Goal: Task Accomplishment & Management: Complete application form

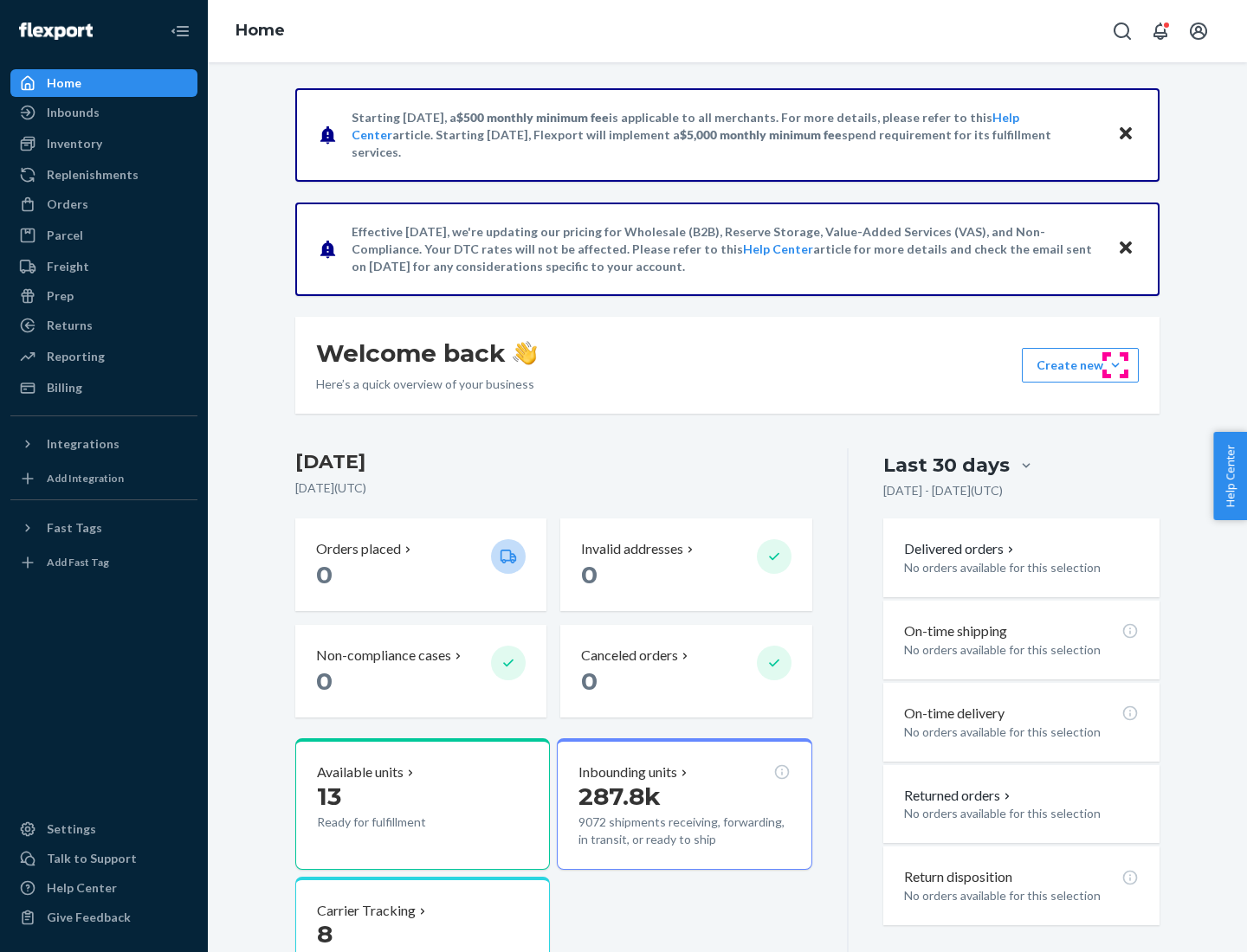
click at [1115, 365] on button "Create new Create new inbound Create new order Create new product" at bounding box center [1079, 365] width 117 height 35
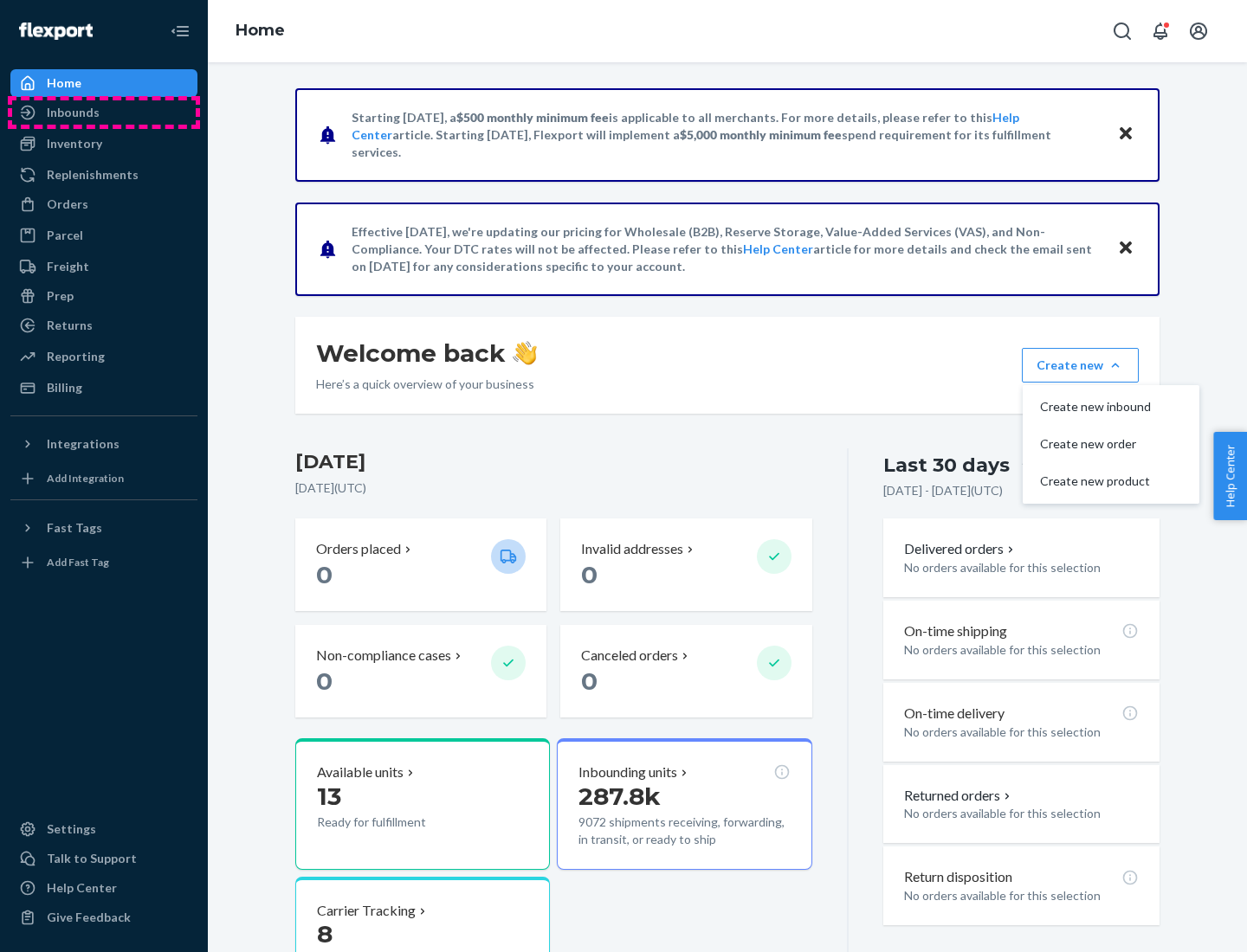
click at [104, 112] on div "Inbounds" at bounding box center [104, 112] width 184 height 24
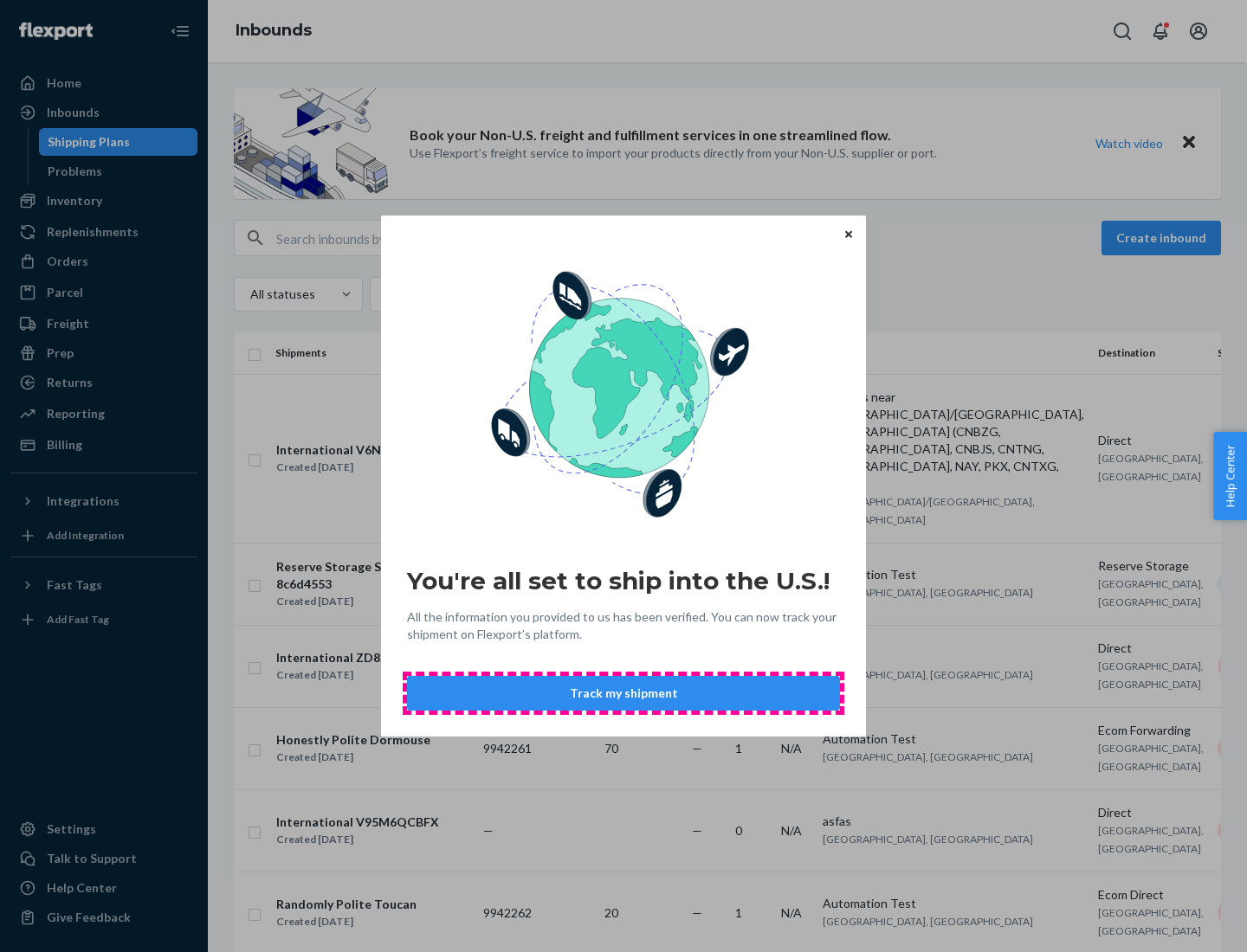
click at [623, 693] on button "Track my shipment" at bounding box center [624, 693] width 433 height 35
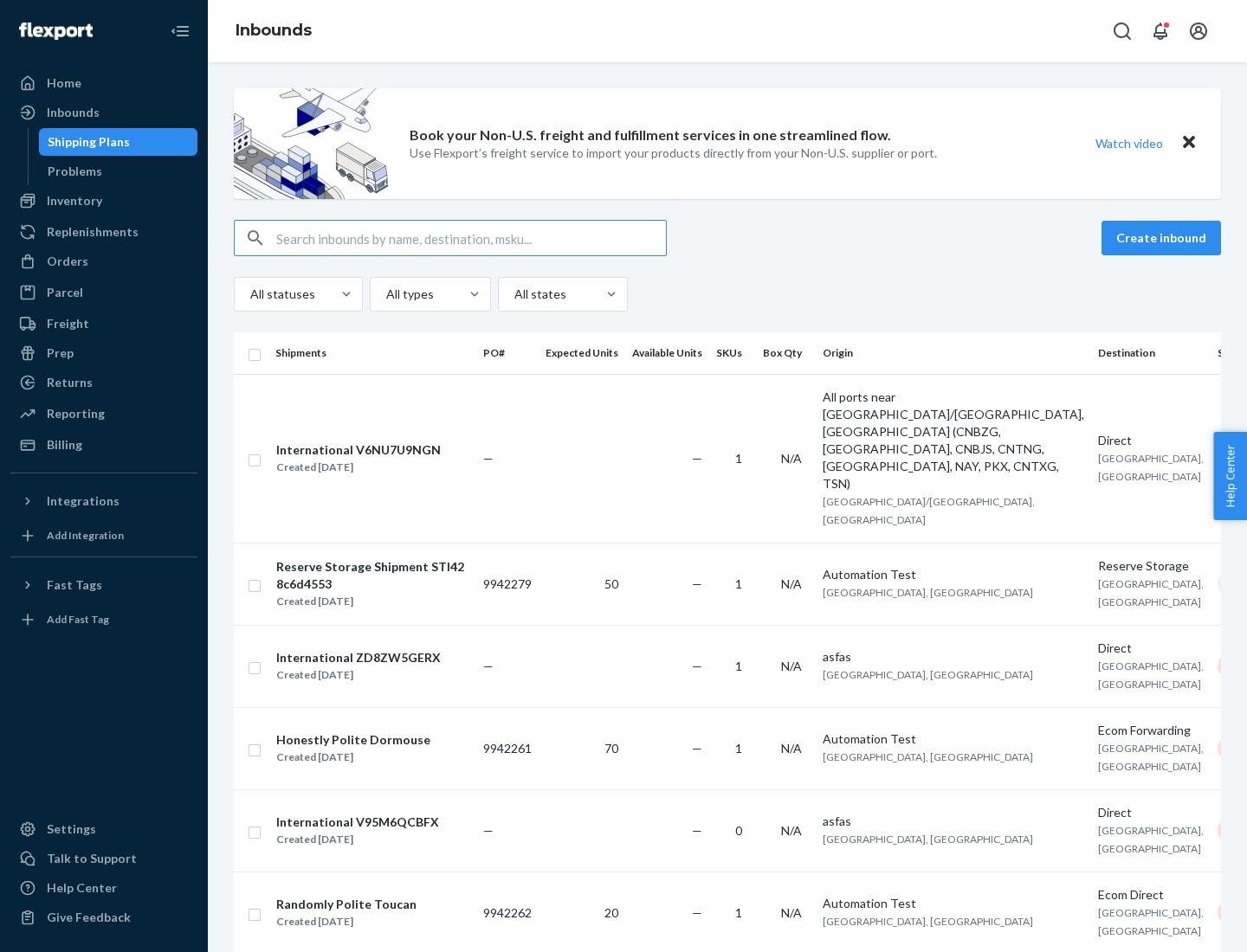
click at [1163, 238] on button "Create inbound" at bounding box center [1161, 238] width 119 height 35
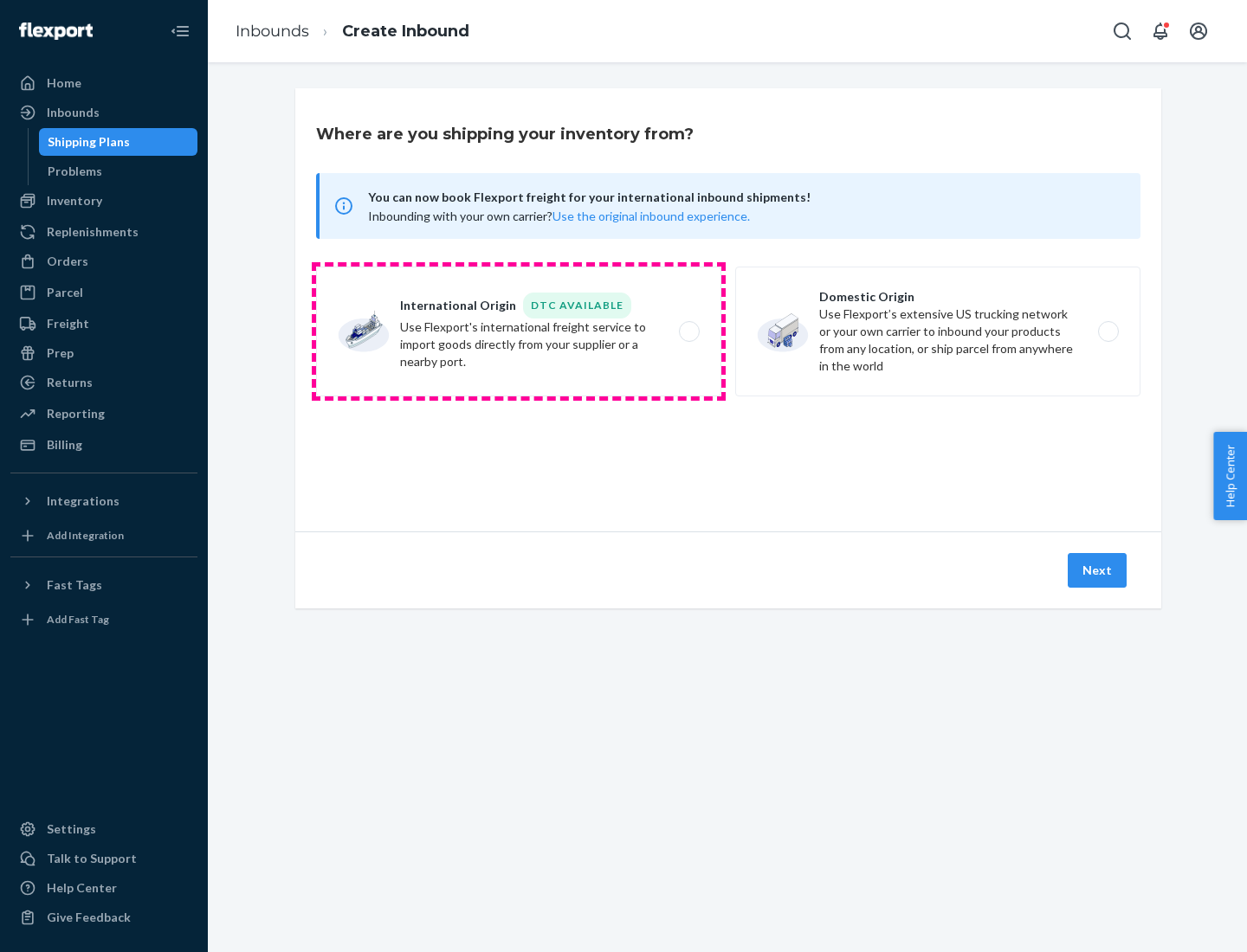
click at [519, 332] on label "International Origin DTC Available Use Flexport's international freight service…" at bounding box center [519, 332] width 406 height 130
click at [688, 332] on input "International Origin DTC Available Use Flexport's international freight service…" at bounding box center [693, 332] width 12 height 12
radio input "true"
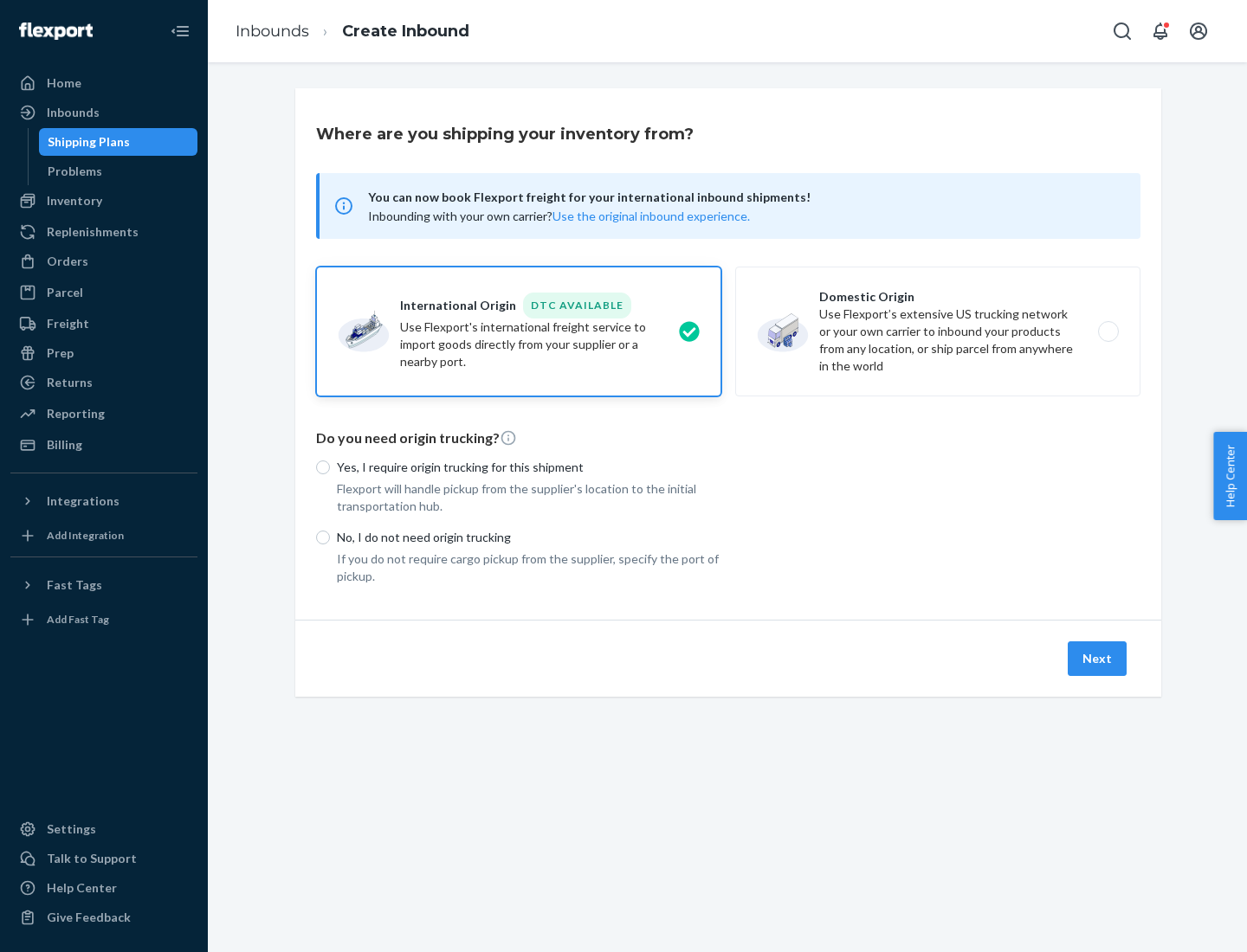
click at [529, 537] on p "No, I do not need origin trucking" at bounding box center [529, 537] width 384 height 17
click at [330, 537] on input "No, I do not need origin trucking" at bounding box center [324, 538] width 14 height 14
radio input "true"
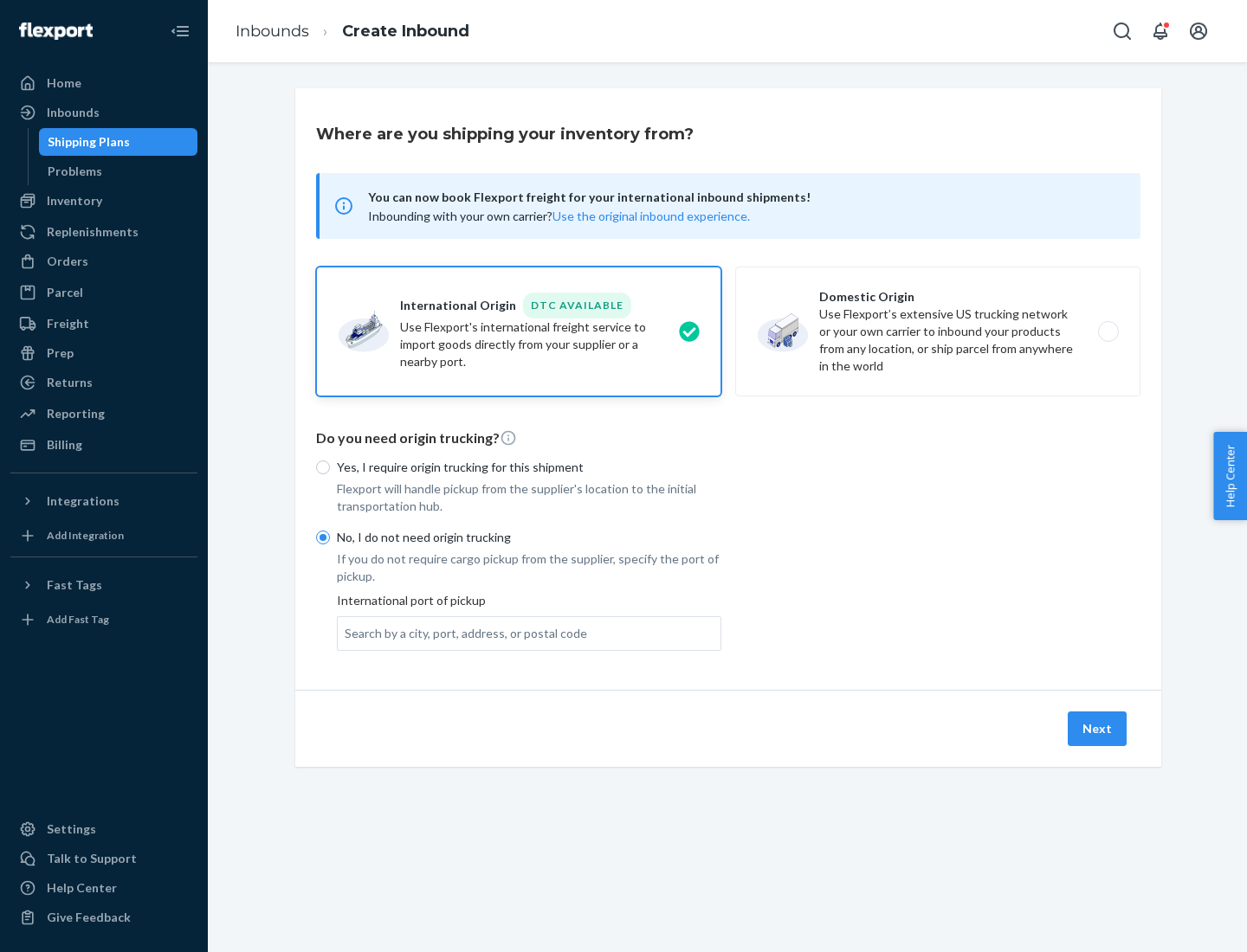
click at [462, 633] on div "Search by a city, port, address, or postal code" at bounding box center [466, 633] width 242 height 17
click at [347, 633] on input "Search by a city, port, address, or postal code" at bounding box center [346, 633] width 2 height 17
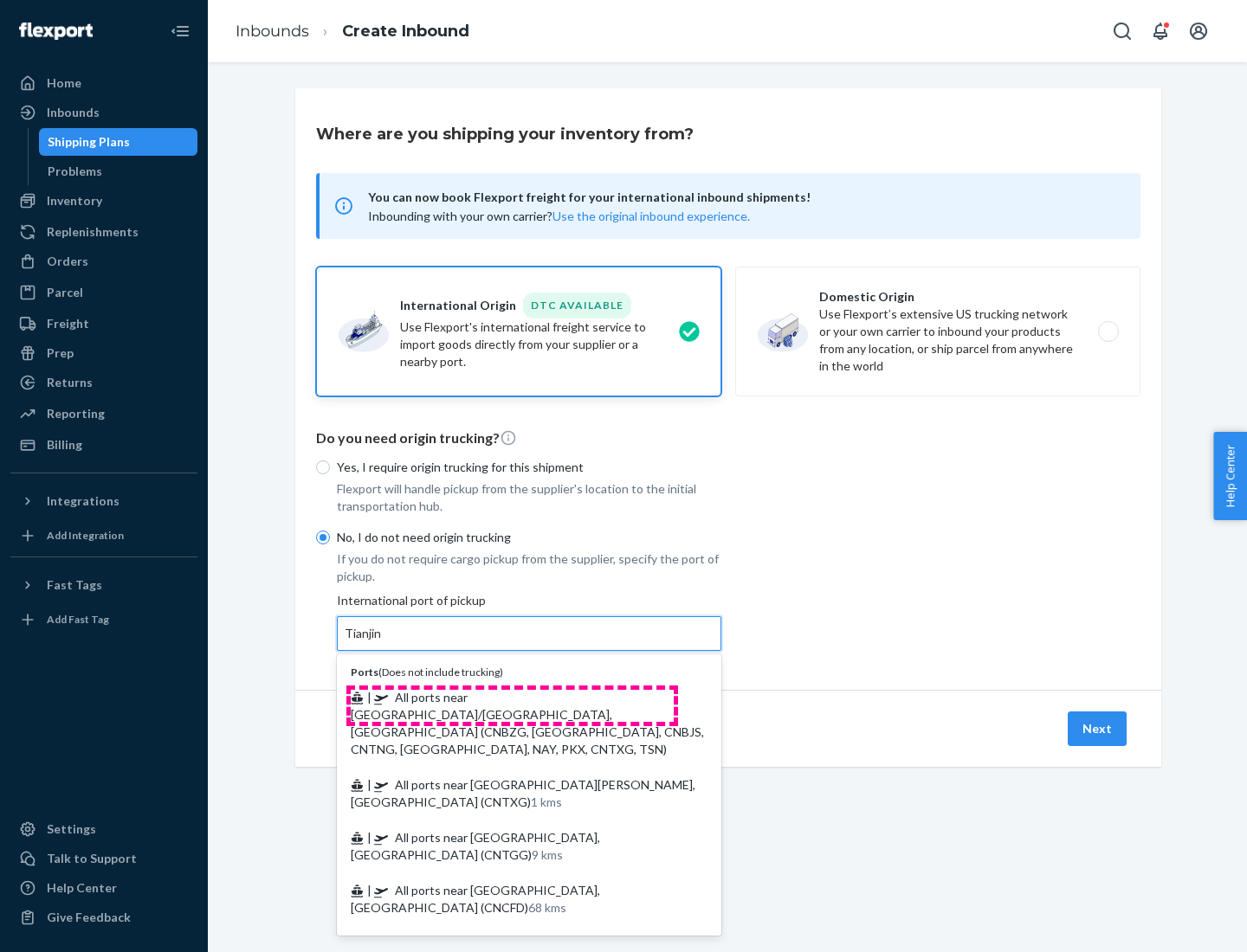
click at [512, 697] on span "| All ports near [GEOGRAPHIC_DATA]/[GEOGRAPHIC_DATA], [GEOGRAPHIC_DATA] (CNBZG,…" at bounding box center [527, 723] width 353 height 67
click at [382, 643] on input "Tianjin" at bounding box center [364, 633] width 38 height 17
type input "All ports near [GEOGRAPHIC_DATA]/[GEOGRAPHIC_DATA], [GEOGRAPHIC_DATA] (CNBZG, […"
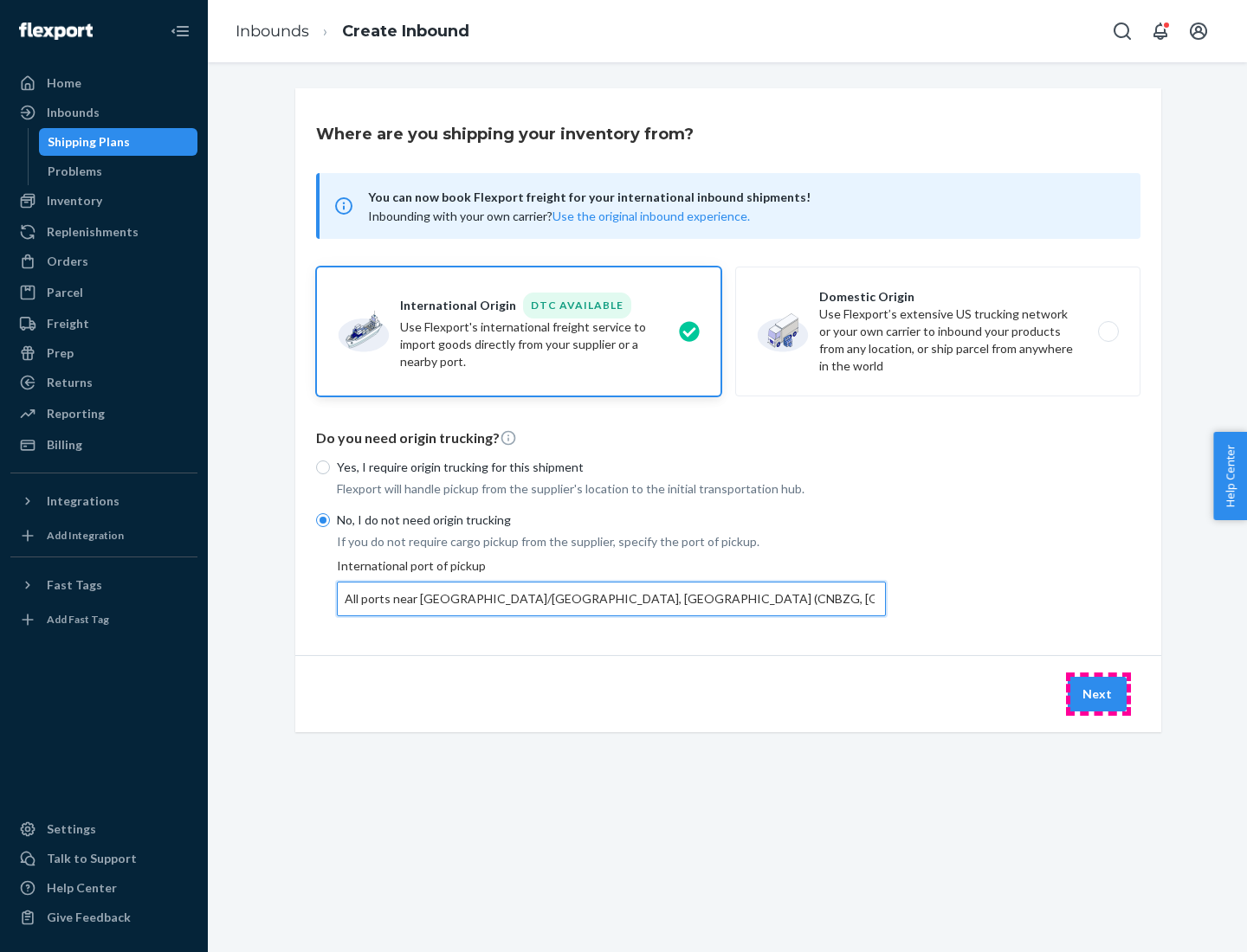
click at [1098, 693] on button "Next" at bounding box center [1097, 694] width 59 height 35
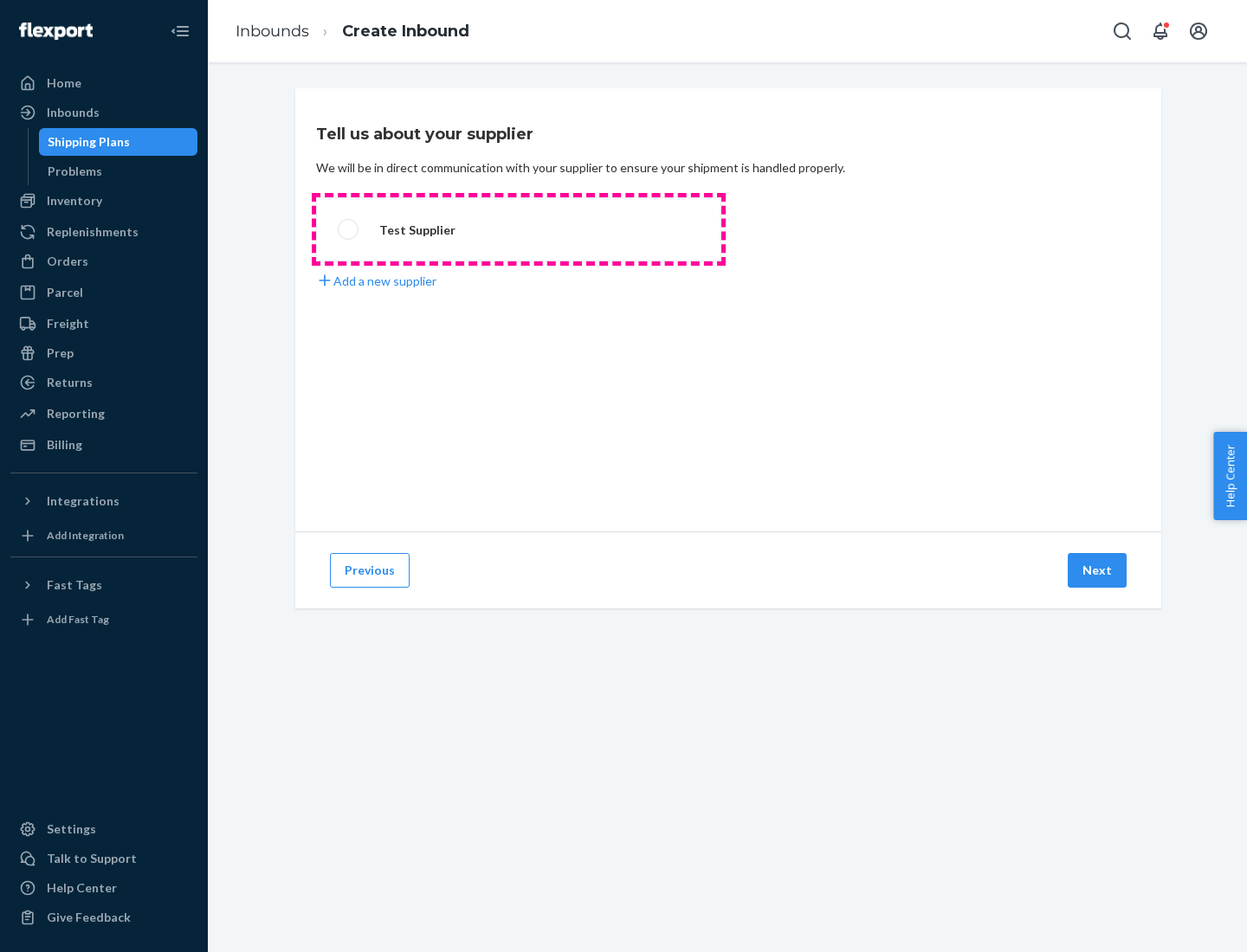
click at [519, 229] on label "Test Supplier" at bounding box center [519, 229] width 406 height 64
click at [349, 229] on input "Test Supplier" at bounding box center [343, 230] width 12 height 12
radio input "true"
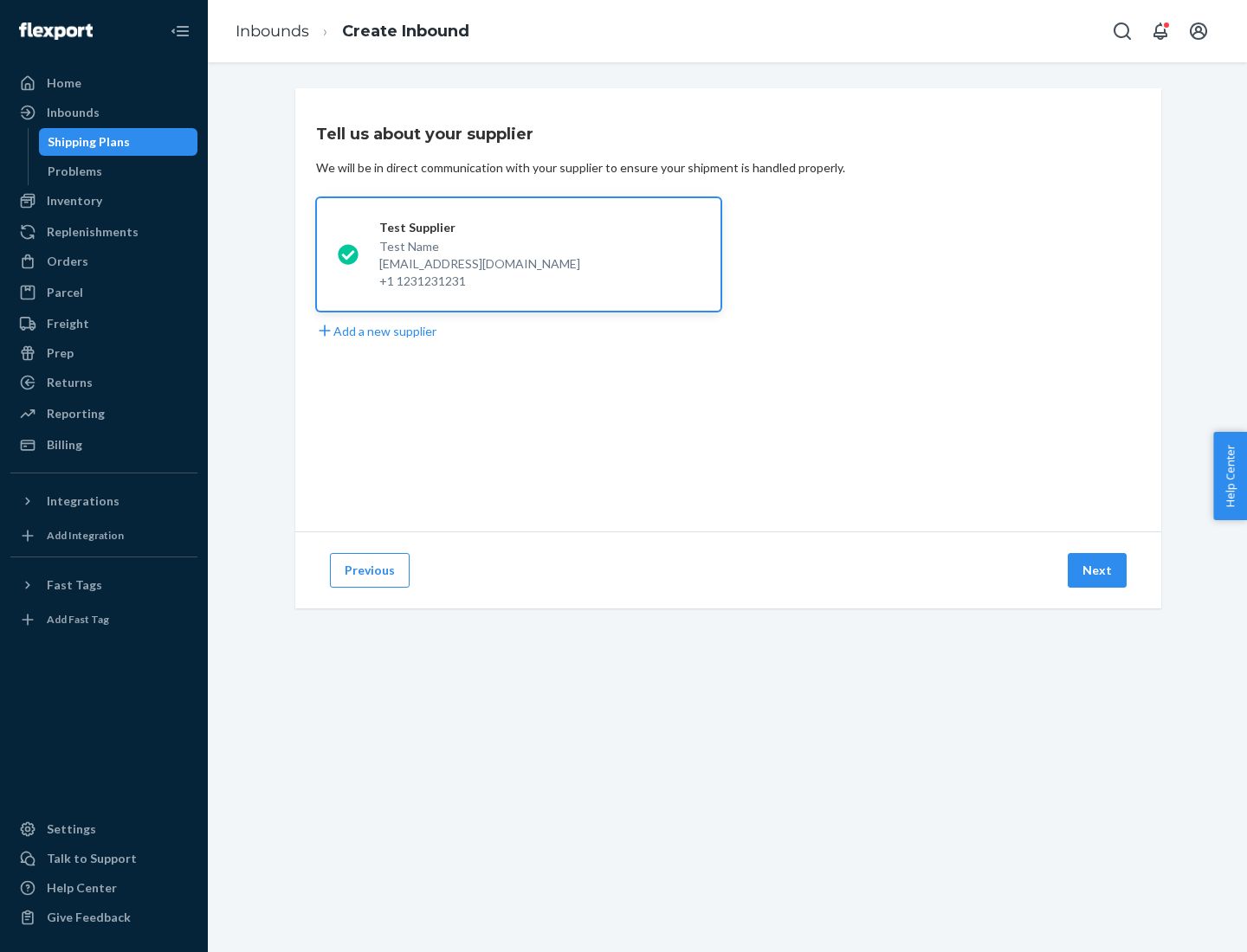
click at [1098, 570] on button "Next" at bounding box center [1097, 570] width 59 height 35
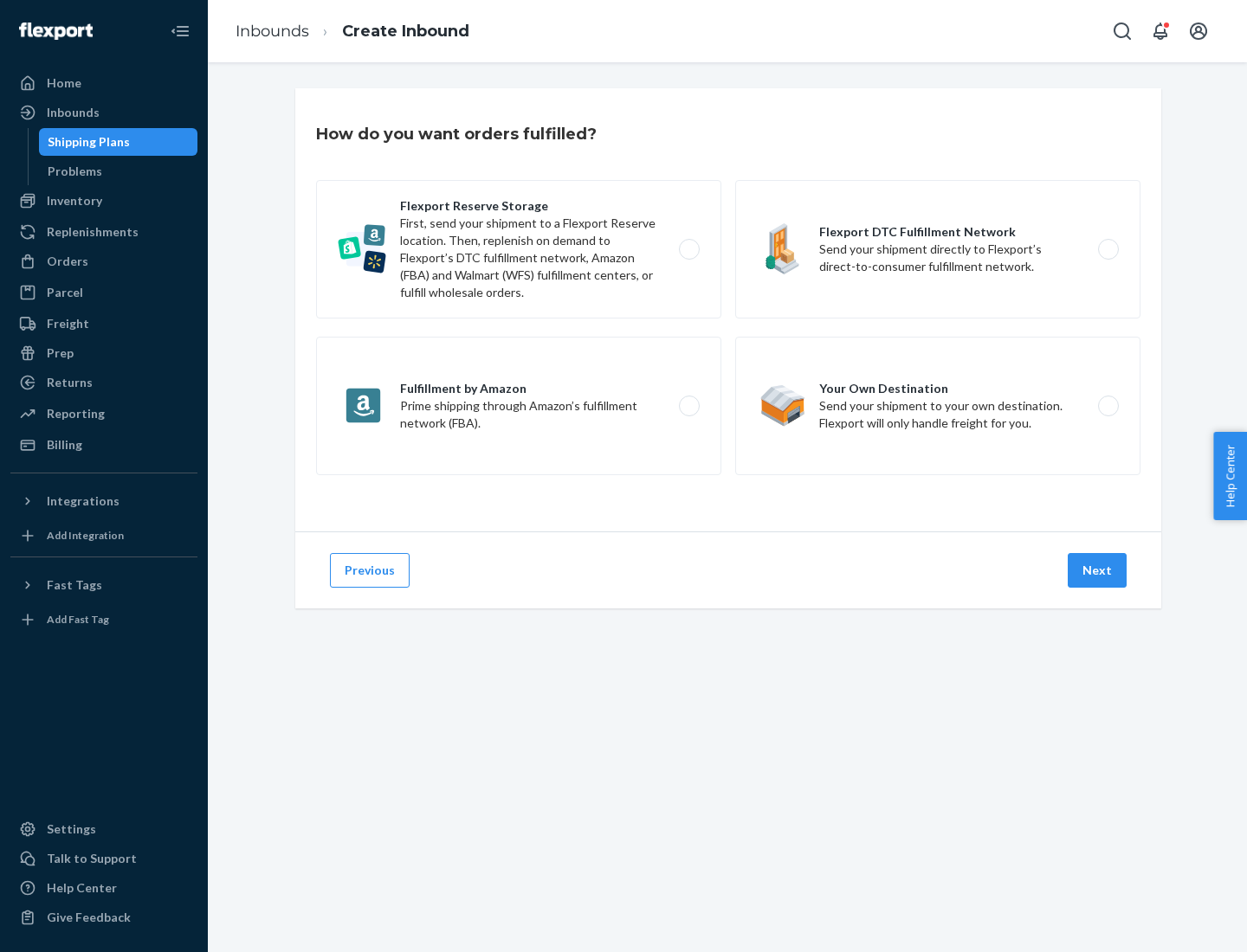
click at [728, 310] on div "Flexport Reserve Storage First, send your shipment to a Flexport Reserve locati…" at bounding box center [728, 330] width 824 height 300
click at [938, 250] on label "Flexport DTC Fulfillment Network Send your shipment directly to Flexport’s dire…" at bounding box center [938, 249] width 406 height 138
click at [1107, 250] on input "Flexport DTC Fulfillment Network Send your shipment directly to Flexport’s dire…" at bounding box center [1112, 250] width 12 height 12
radio input "true"
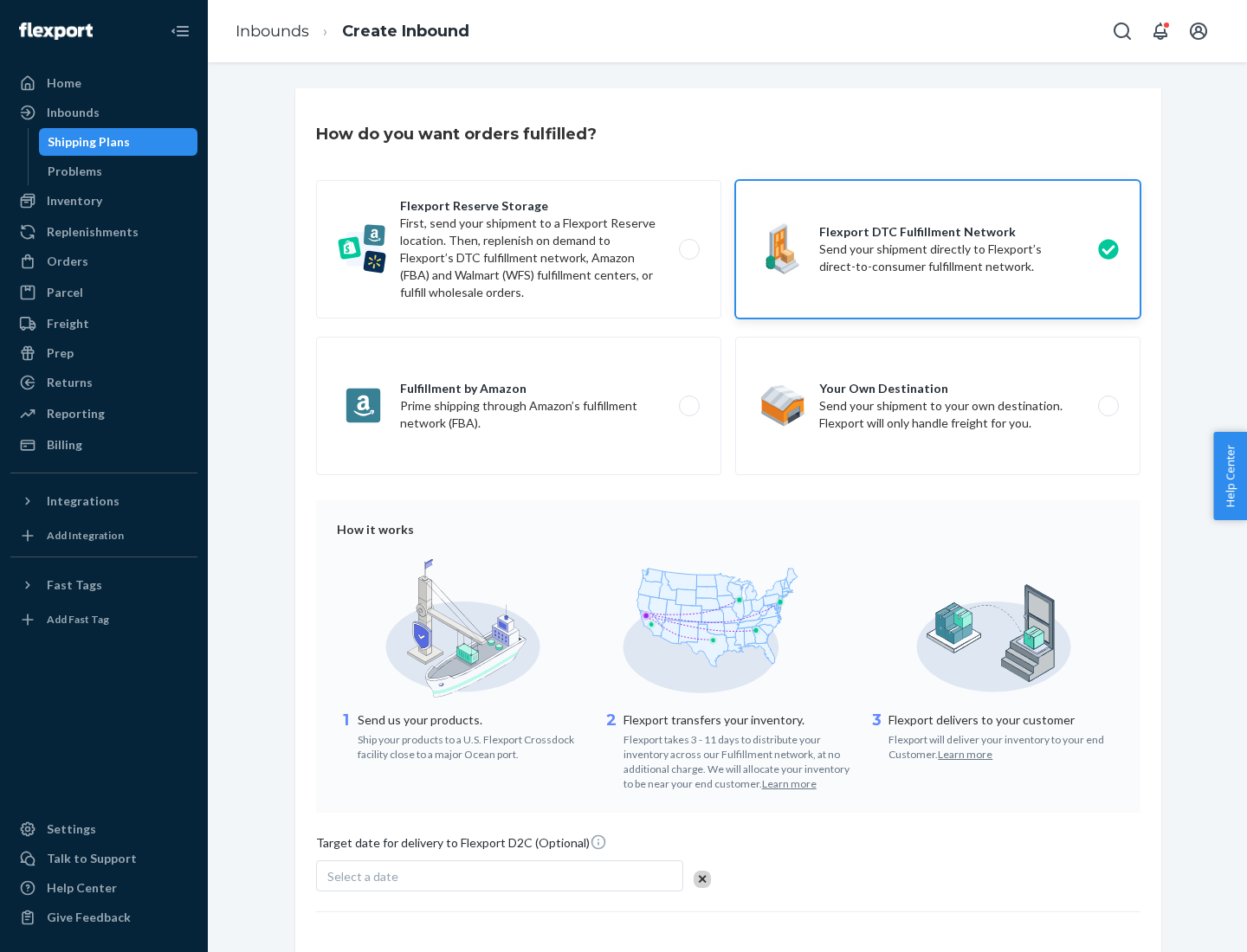
scroll to position [127, 0]
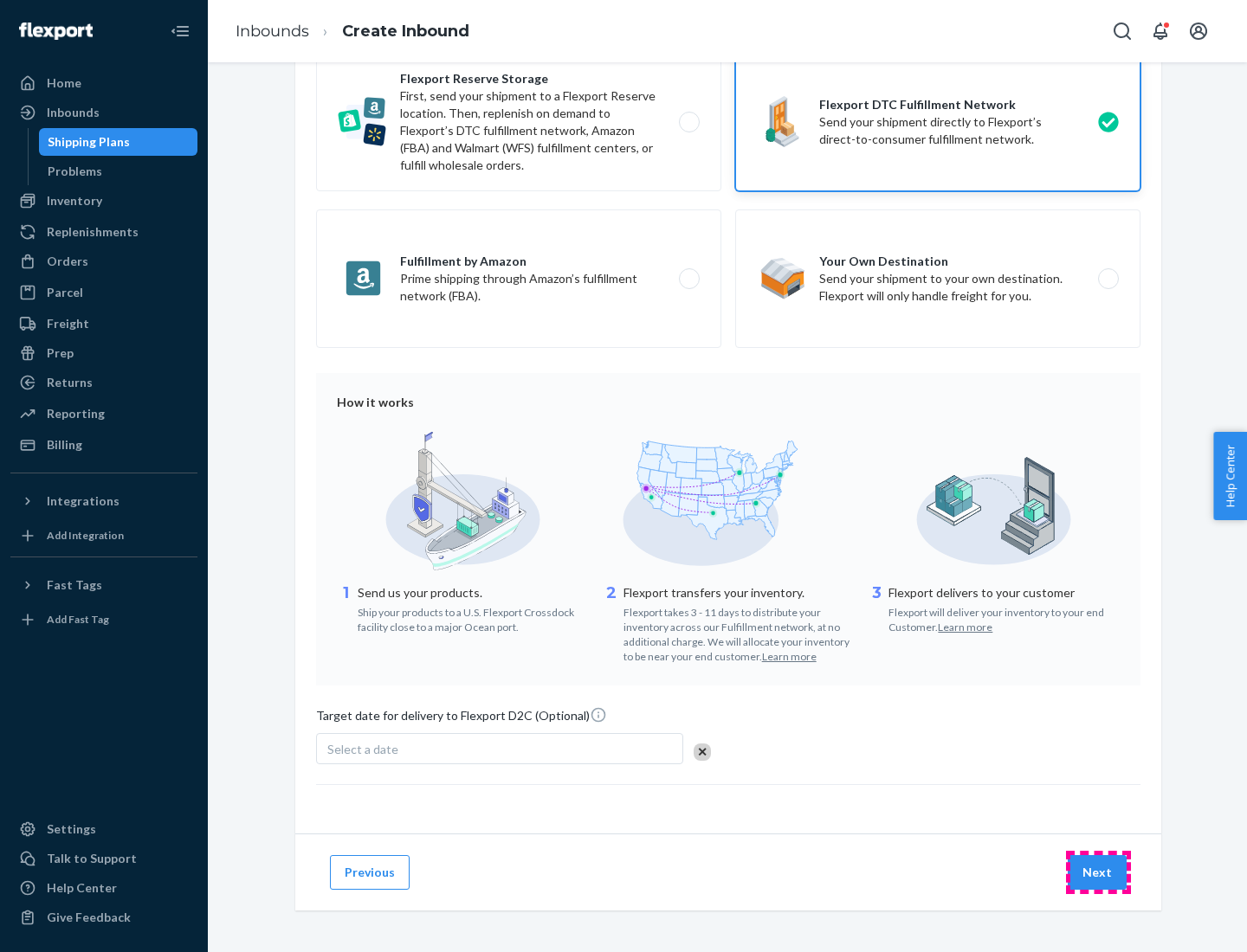
click at [1098, 872] on button "Next" at bounding box center [1097, 873] width 59 height 35
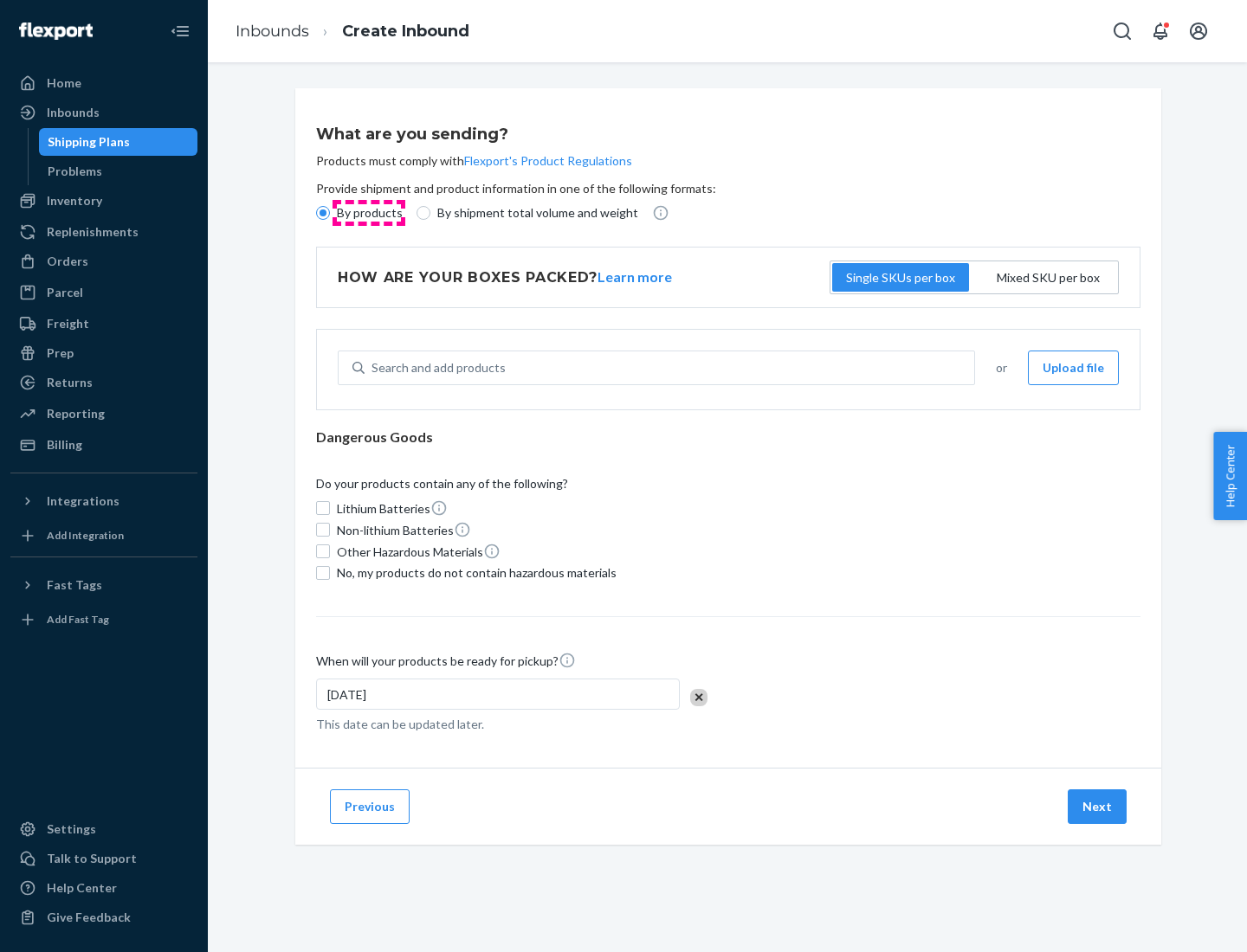
click at [368, 213] on p "By products" at bounding box center [370, 212] width 66 height 17
click at [330, 213] on input "By products" at bounding box center [324, 213] width 14 height 14
click at [436, 368] on div "Search and add products" at bounding box center [439, 367] width 135 height 17
click at [373, 368] on input "Search and add products" at bounding box center [373, 367] width 2 height 17
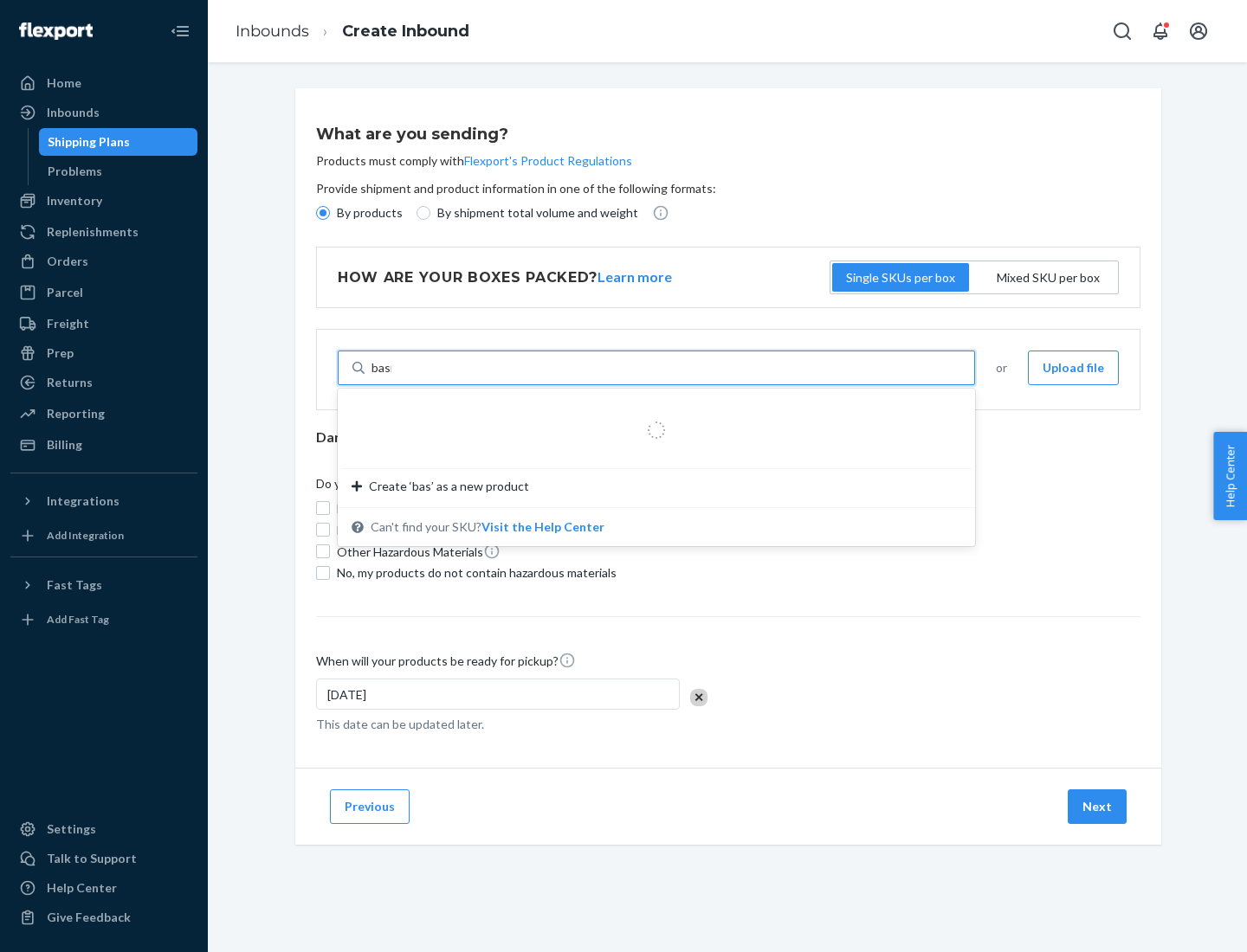
type input "basic"
click at [650, 409] on div "Basic Test Product 1" at bounding box center [649, 409] width 595 height 17
click at [400, 377] on input "basic" at bounding box center [386, 367] width 29 height 17
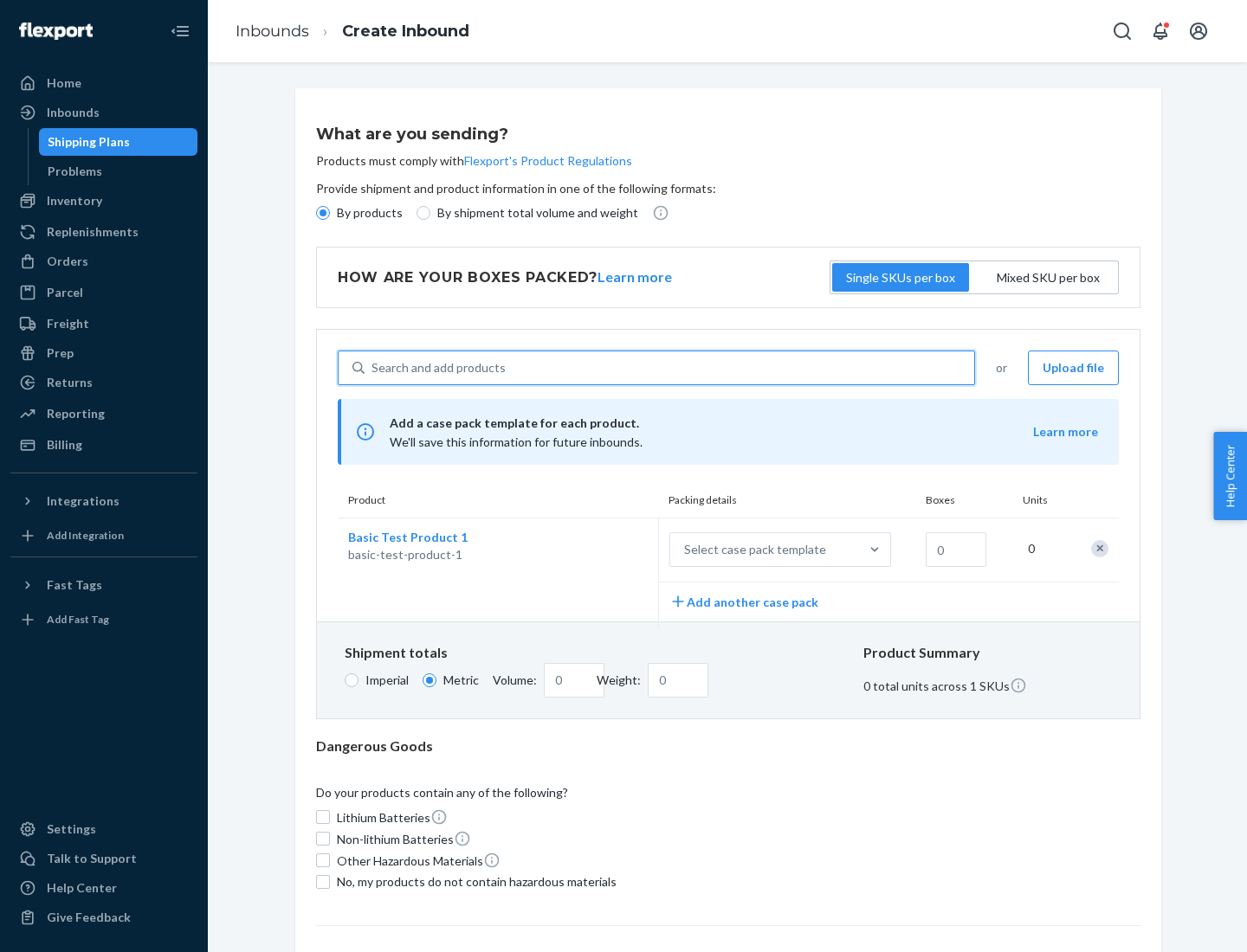
scroll to position [43, 0]
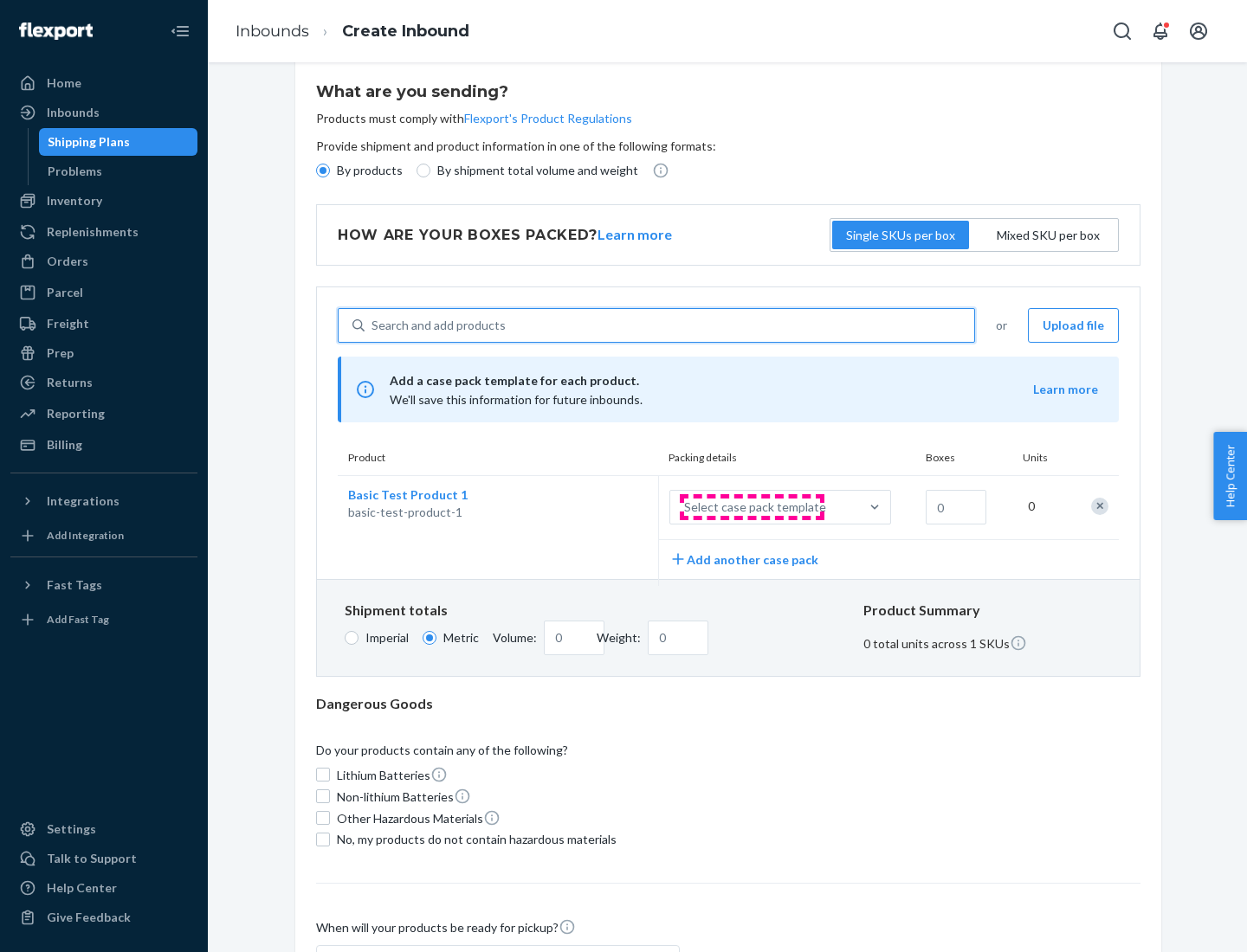
click at [751, 507] on div "Select case pack template" at bounding box center [754, 506] width 142 height 17
click at [598, 507] on input "Select case pack template" at bounding box center [598, 507] width 0 height 0
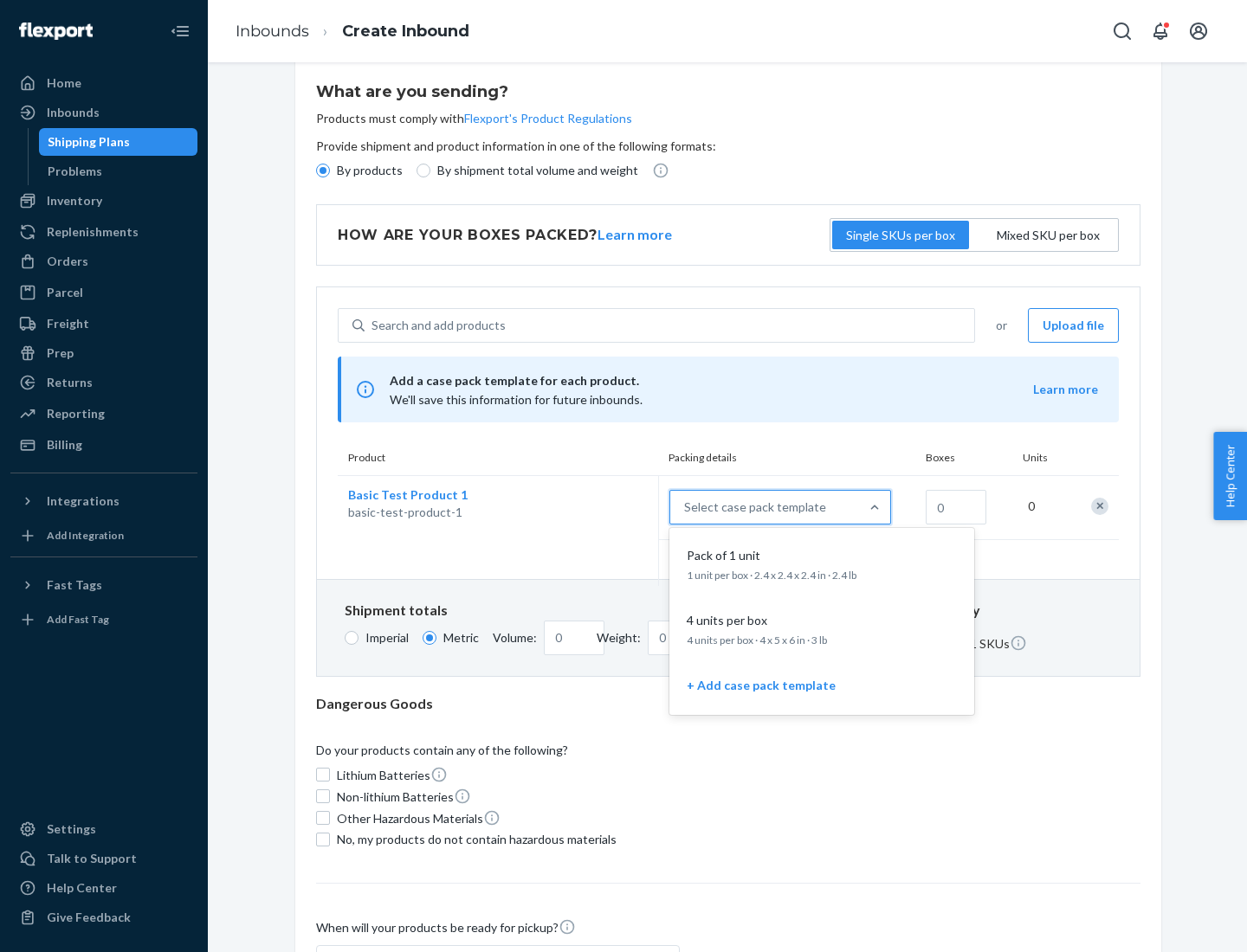
scroll to position [100, 0]
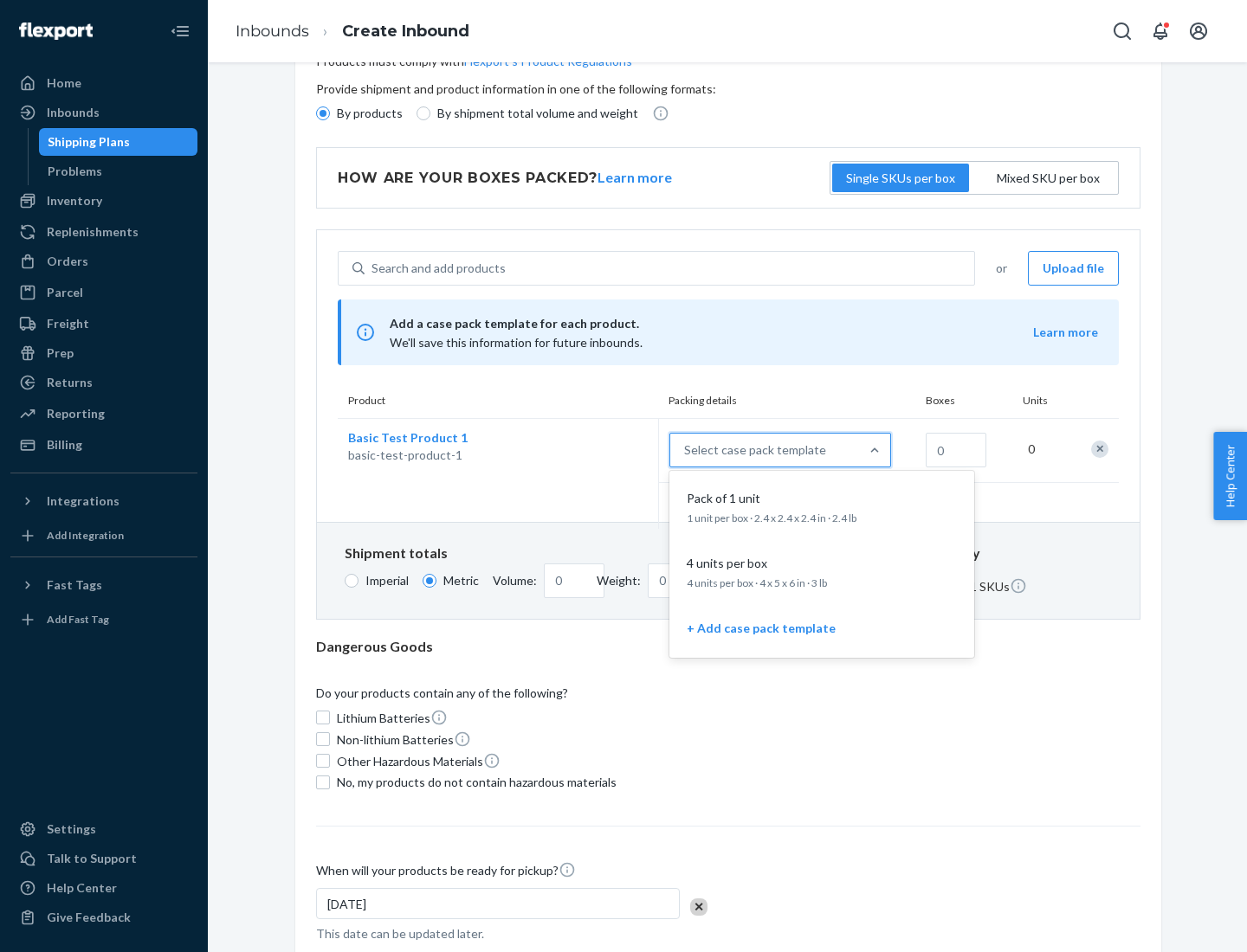
click at [822, 506] on div "Pack of 1 unit" at bounding box center [817, 498] width 277 height 17
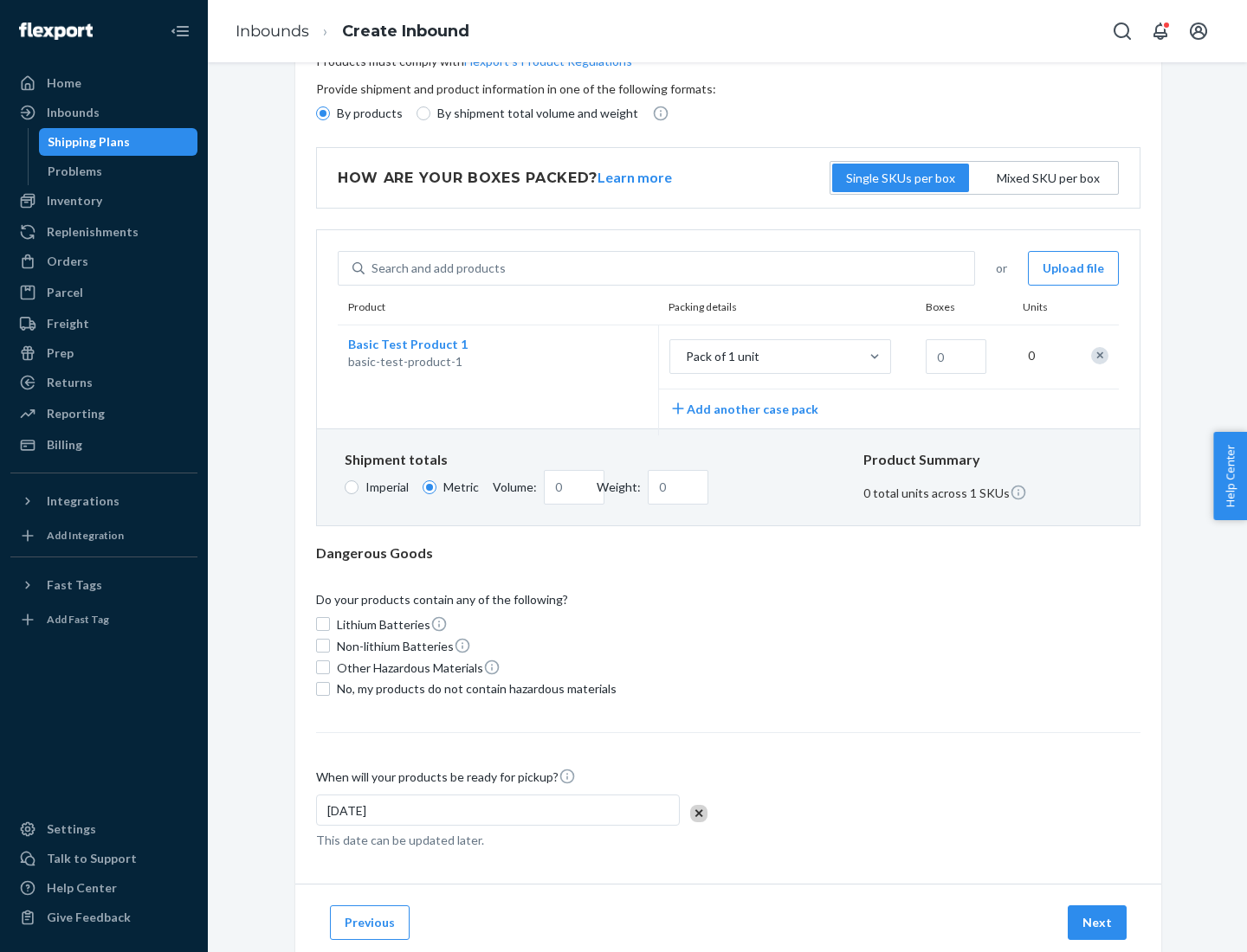
scroll to position [0, 0]
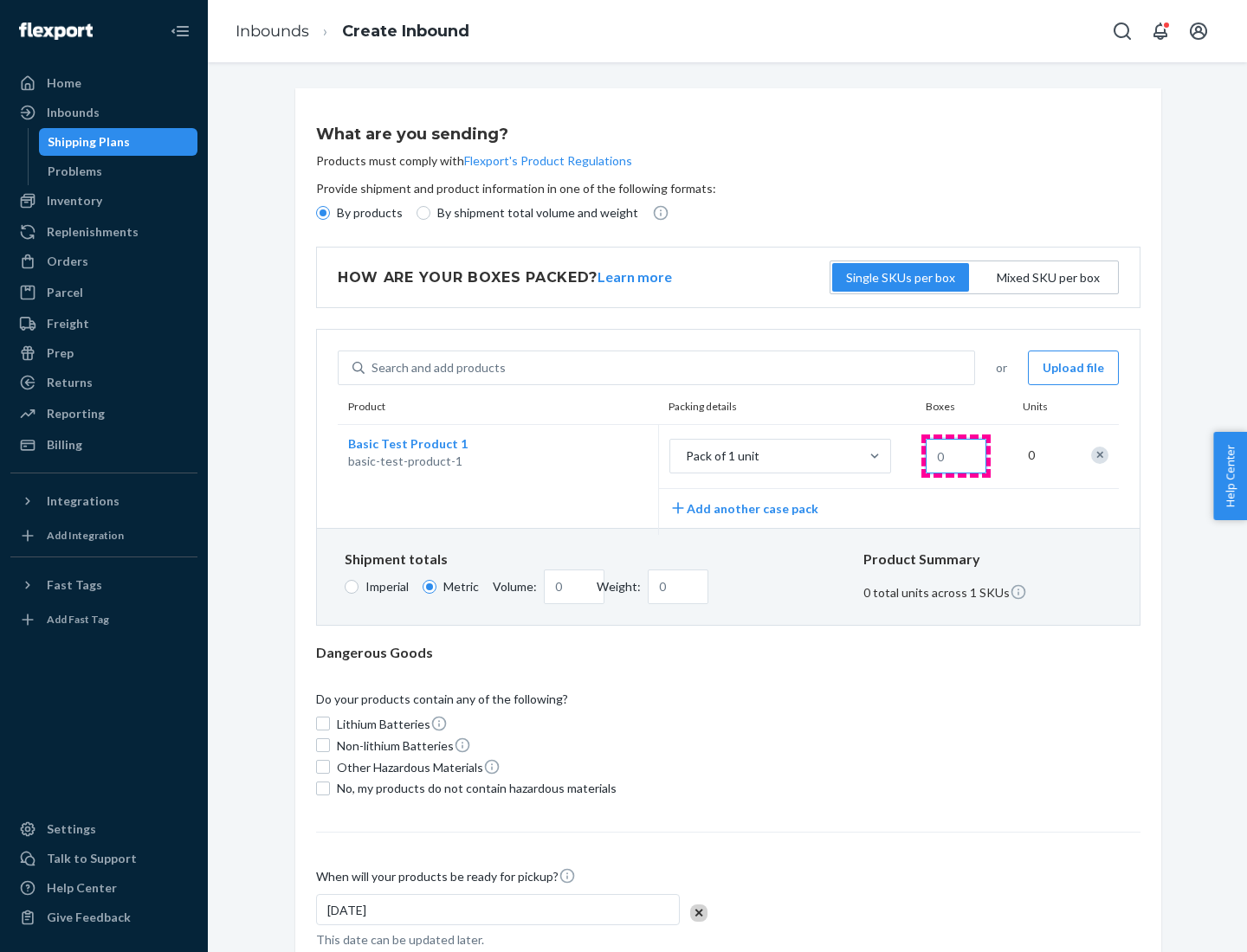
type input "1.09"
type input "1"
type input "10.89"
type input "10"
type input "0.02"
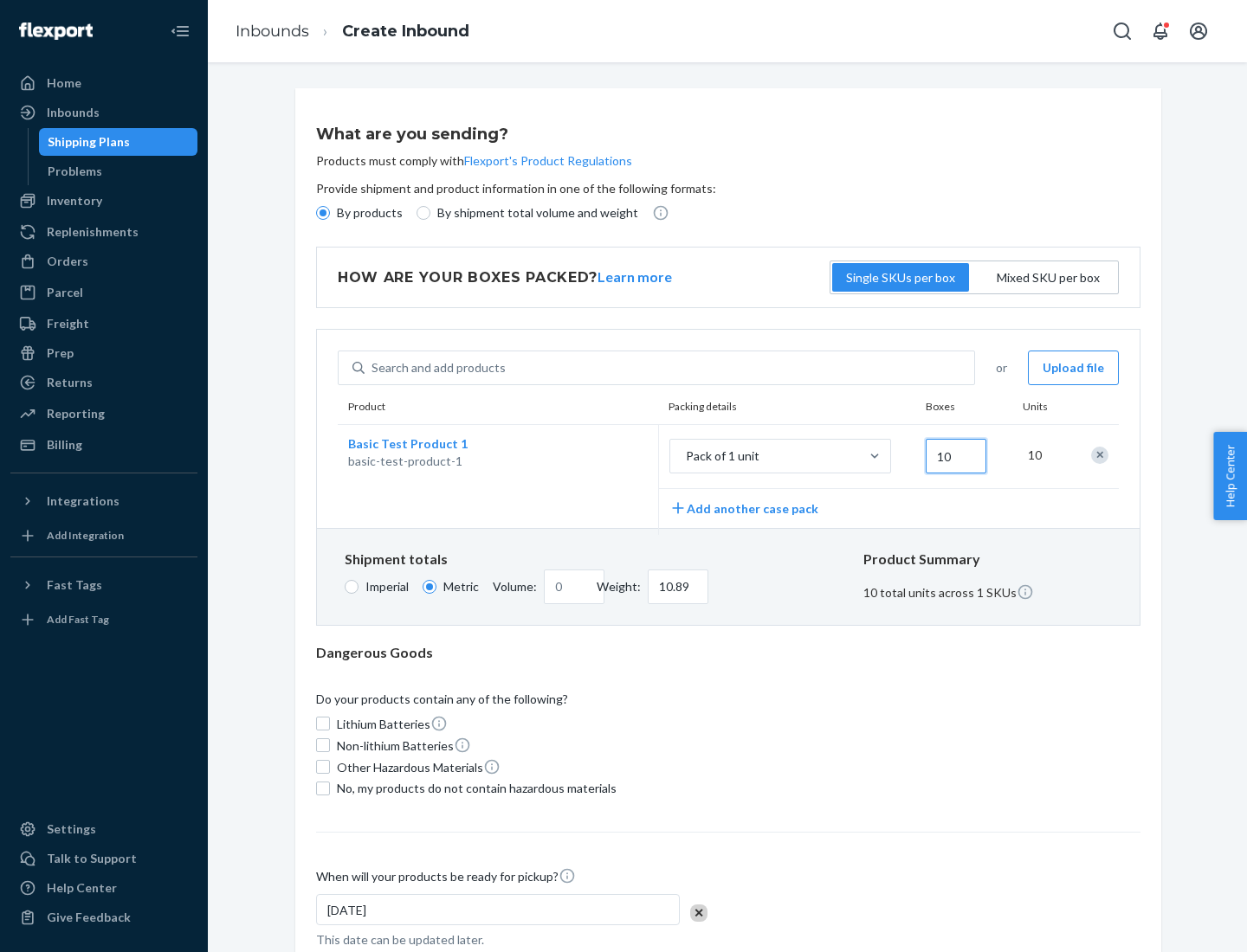
type input "108.86"
type input "100"
type input "0.23"
type input "1088.62"
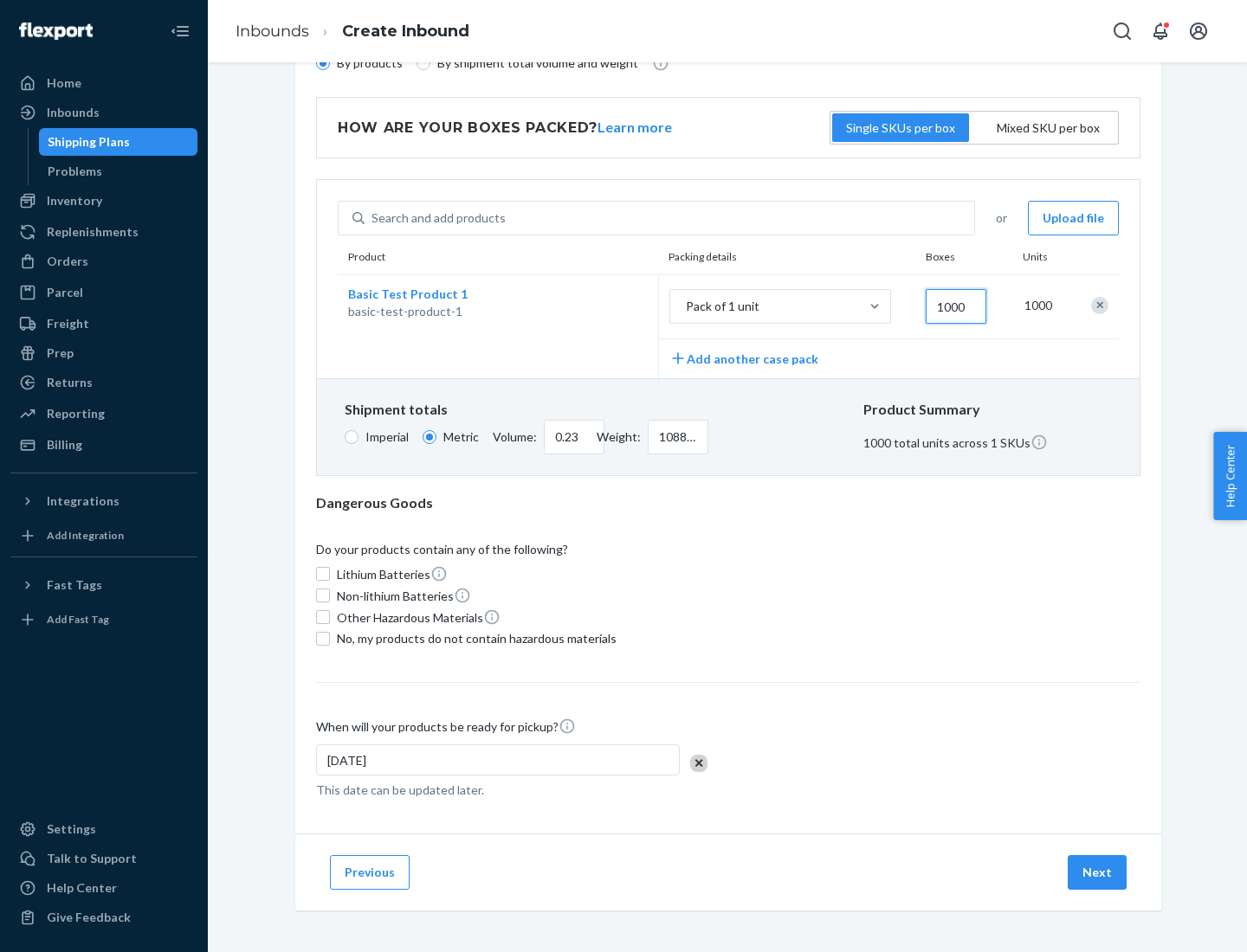
type input "1000"
click at [473, 638] on span "No, my products do not contain hazardous materials" at bounding box center [477, 638] width 280 height 17
click at [330, 638] on input "No, my products do not contain hazardous materials" at bounding box center [324, 639] width 14 height 14
checkbox input "true"
click at [1098, 872] on button "Next" at bounding box center [1097, 873] width 59 height 35
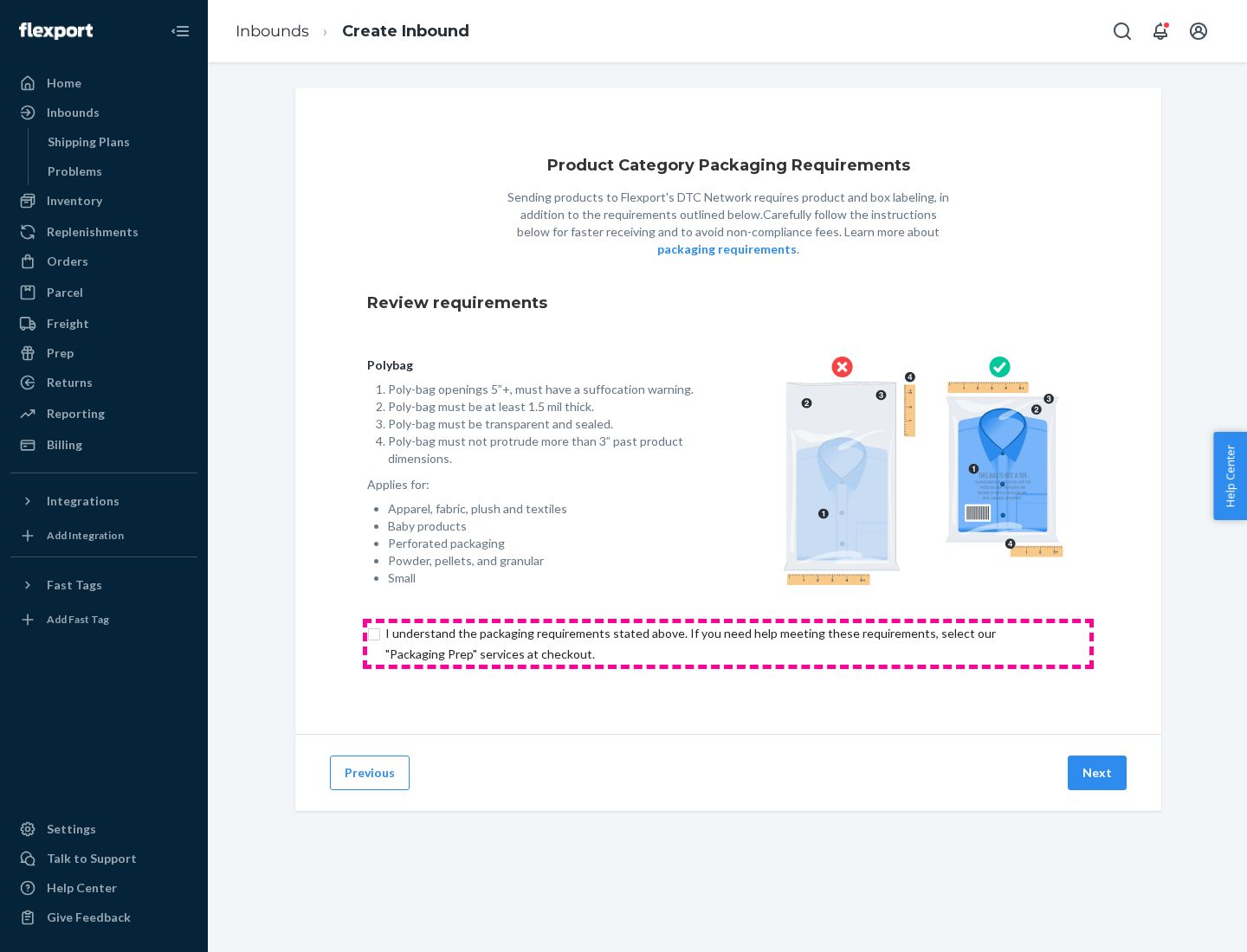
click at [728, 644] on input "checkbox" at bounding box center [728, 644] width 722 height 42
checkbox input "true"
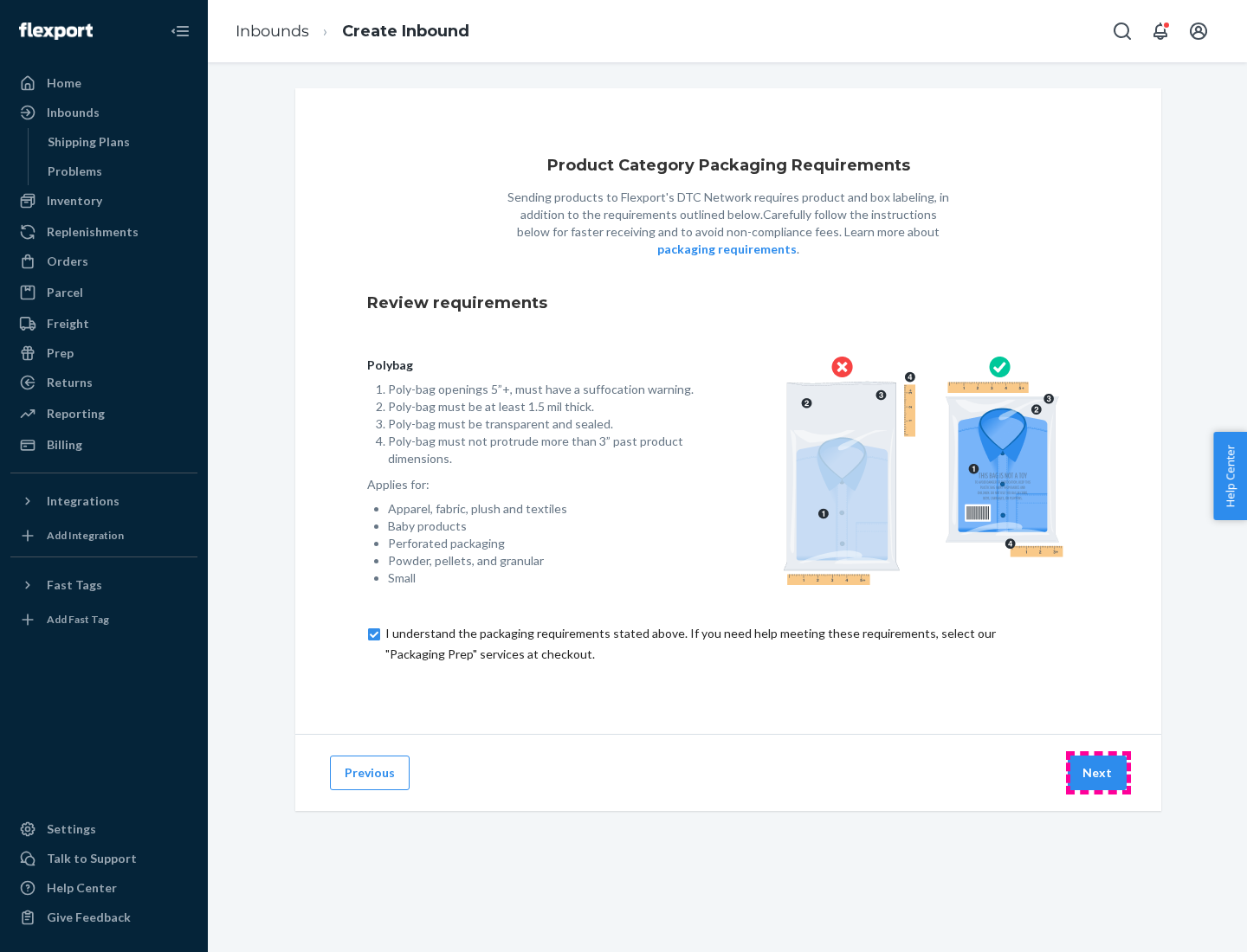
click at [1098, 772] on button "Next" at bounding box center [1097, 773] width 59 height 35
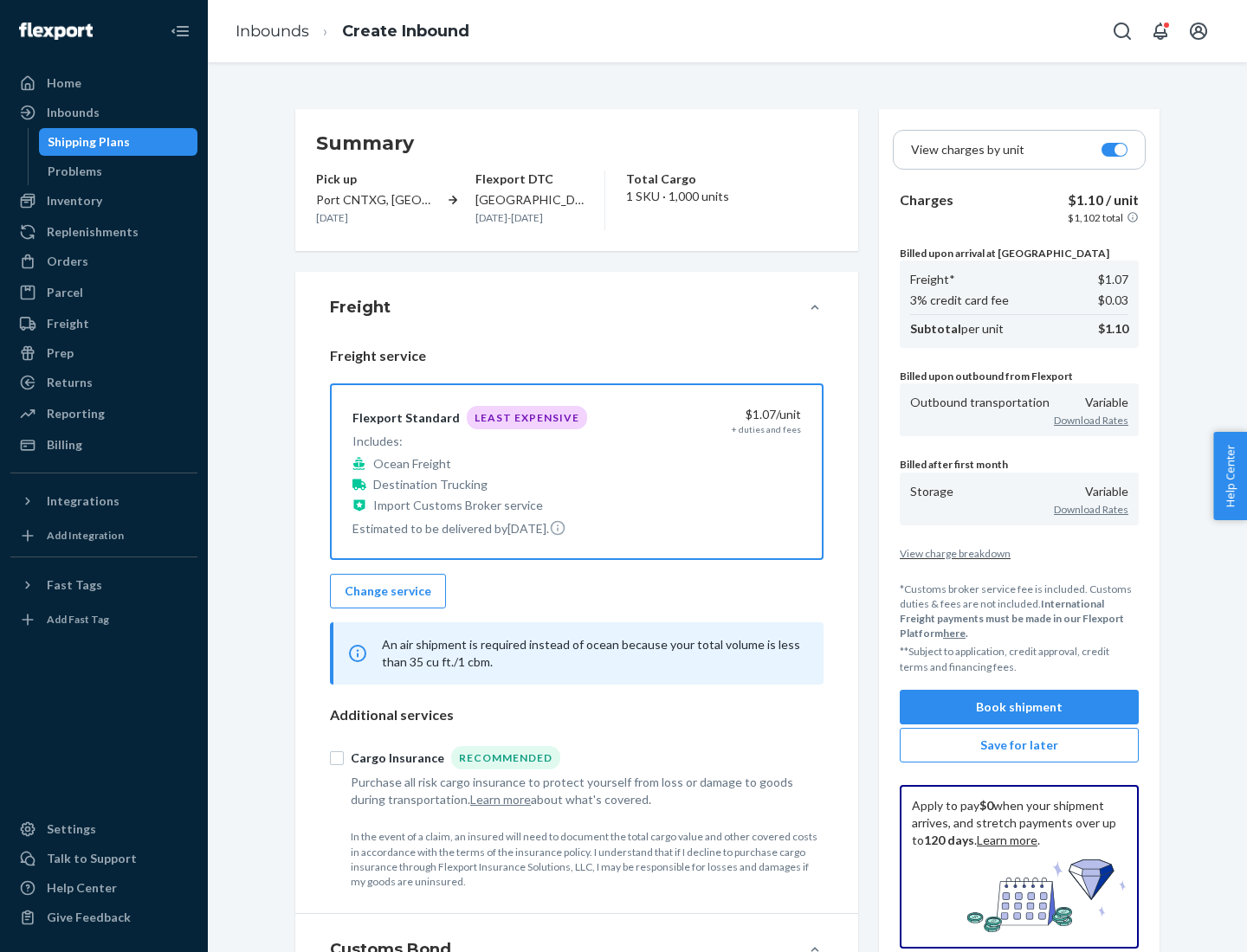
scroll to position [200, 0]
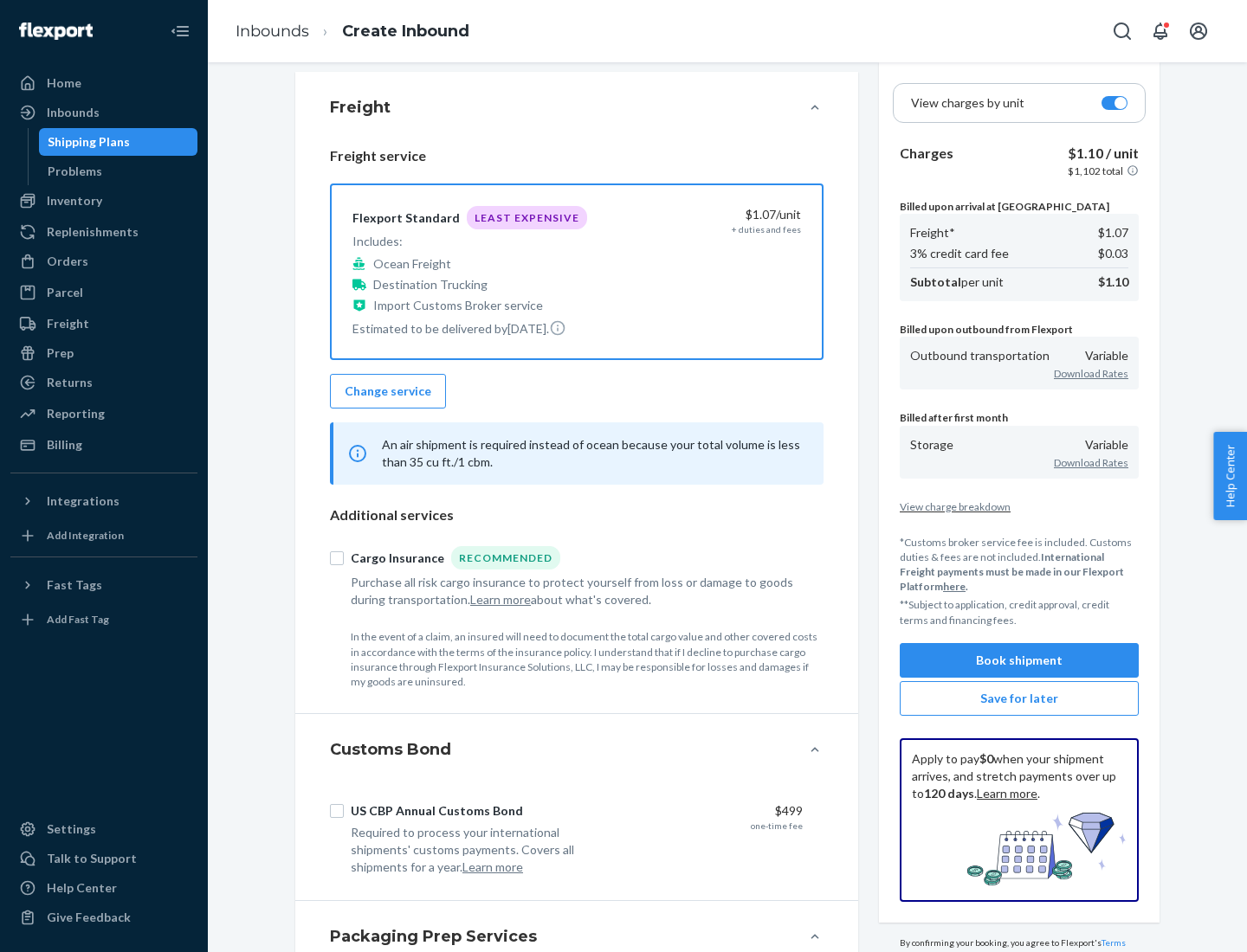
click at [1019, 660] on button "Book shipment" at bounding box center [1019, 661] width 239 height 35
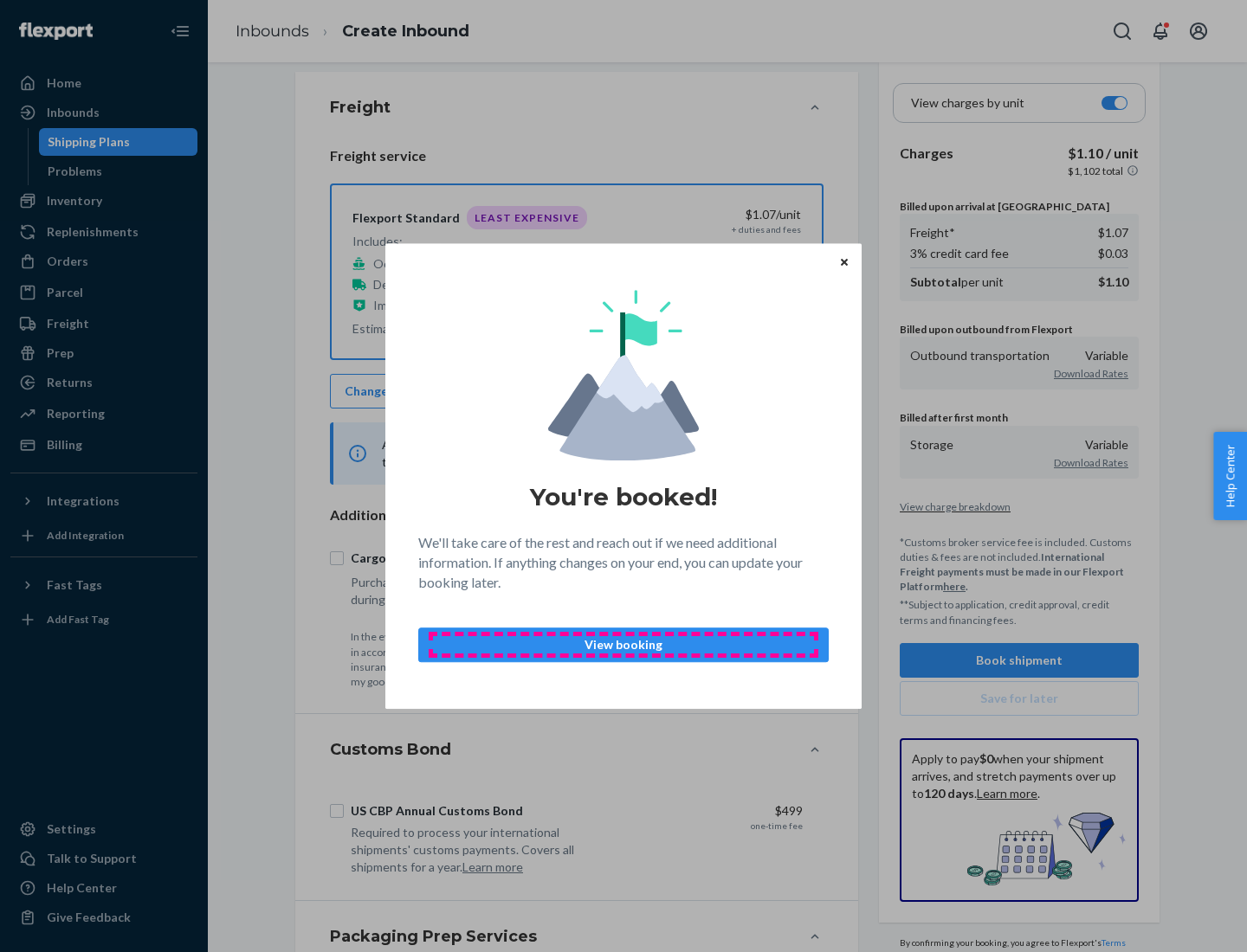
click at [623, 644] on p "View booking" at bounding box center [623, 644] width 381 height 17
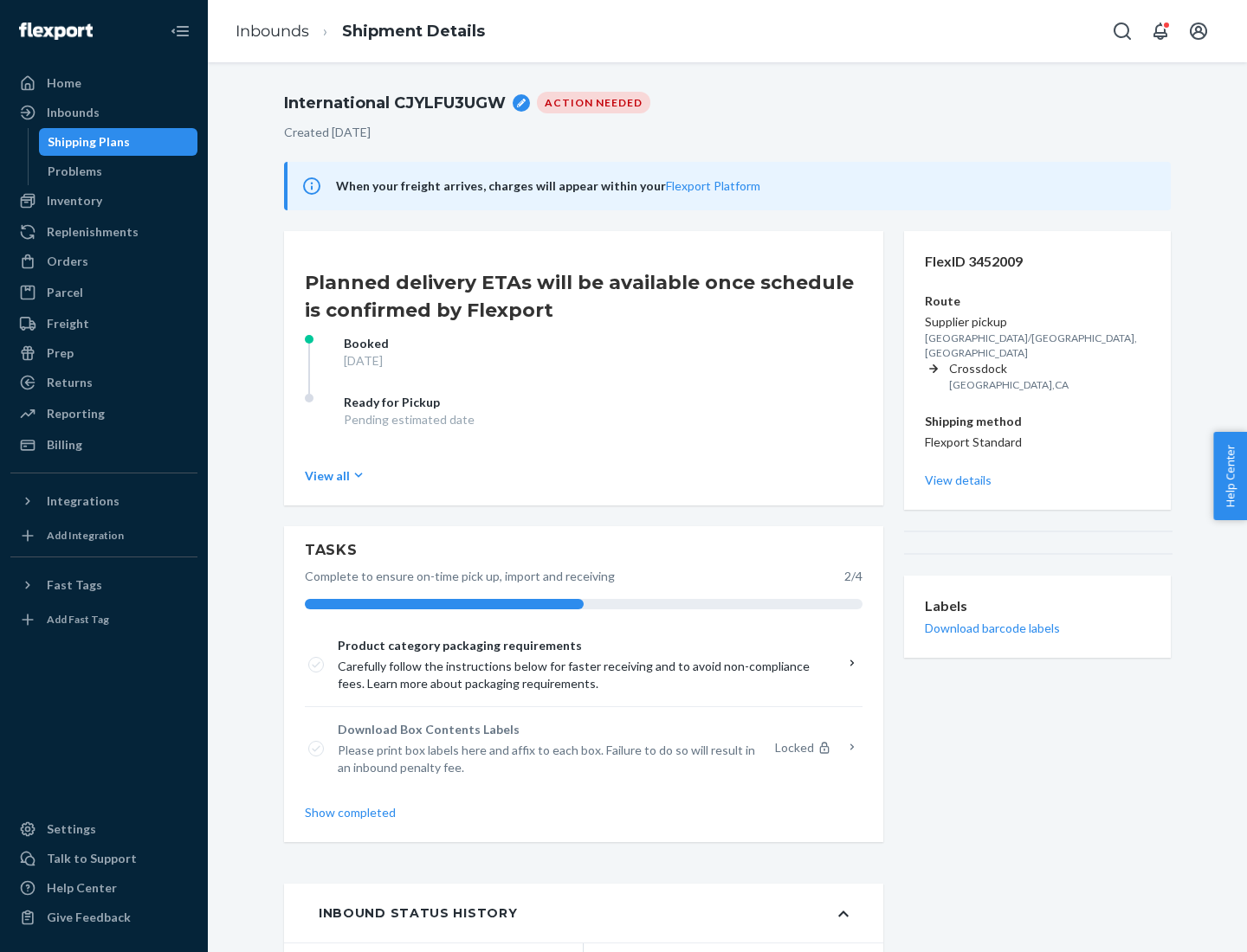
scroll to position [138, 0]
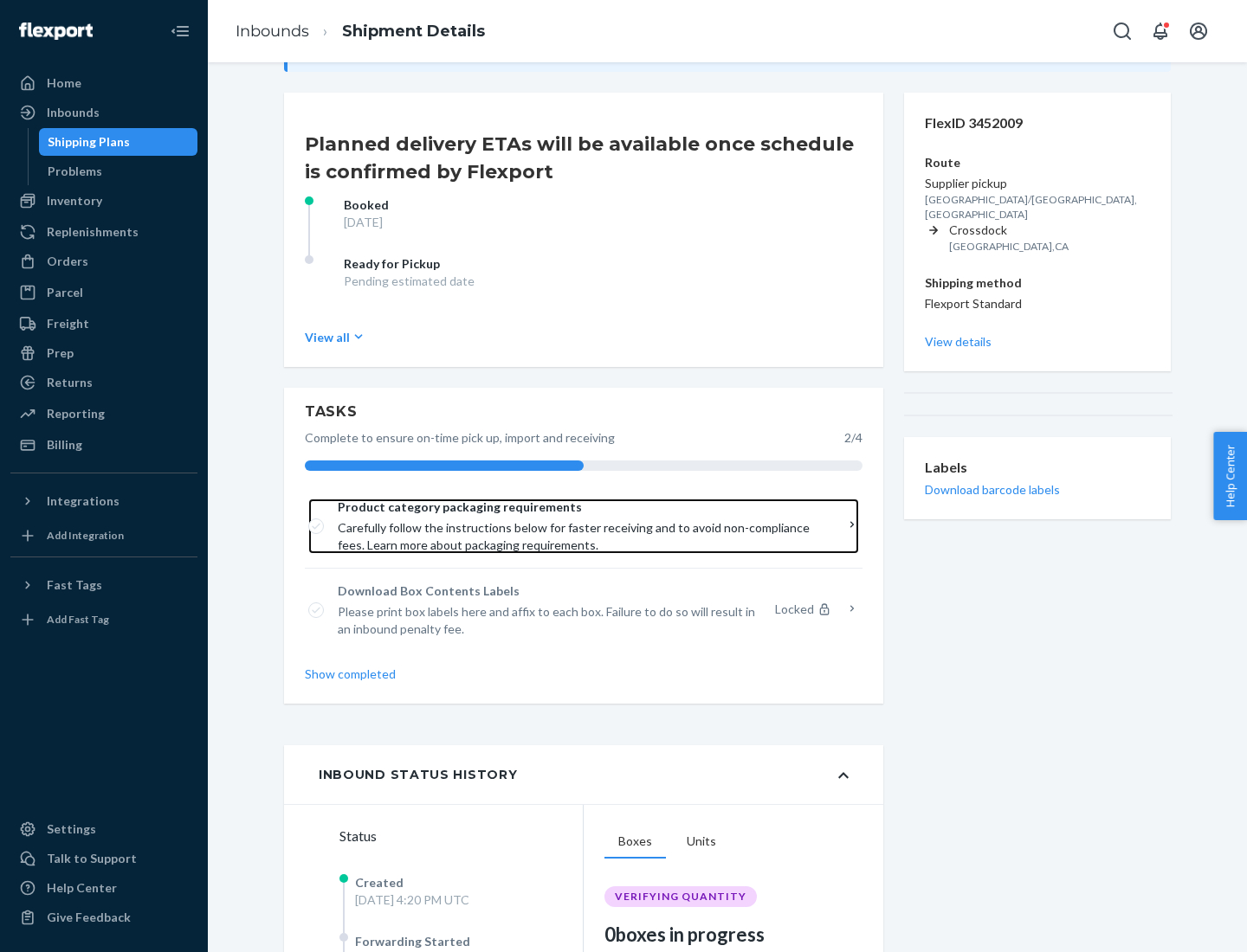
click at [578, 507] on span "Product category packaging requirements" at bounding box center [578, 506] width 480 height 17
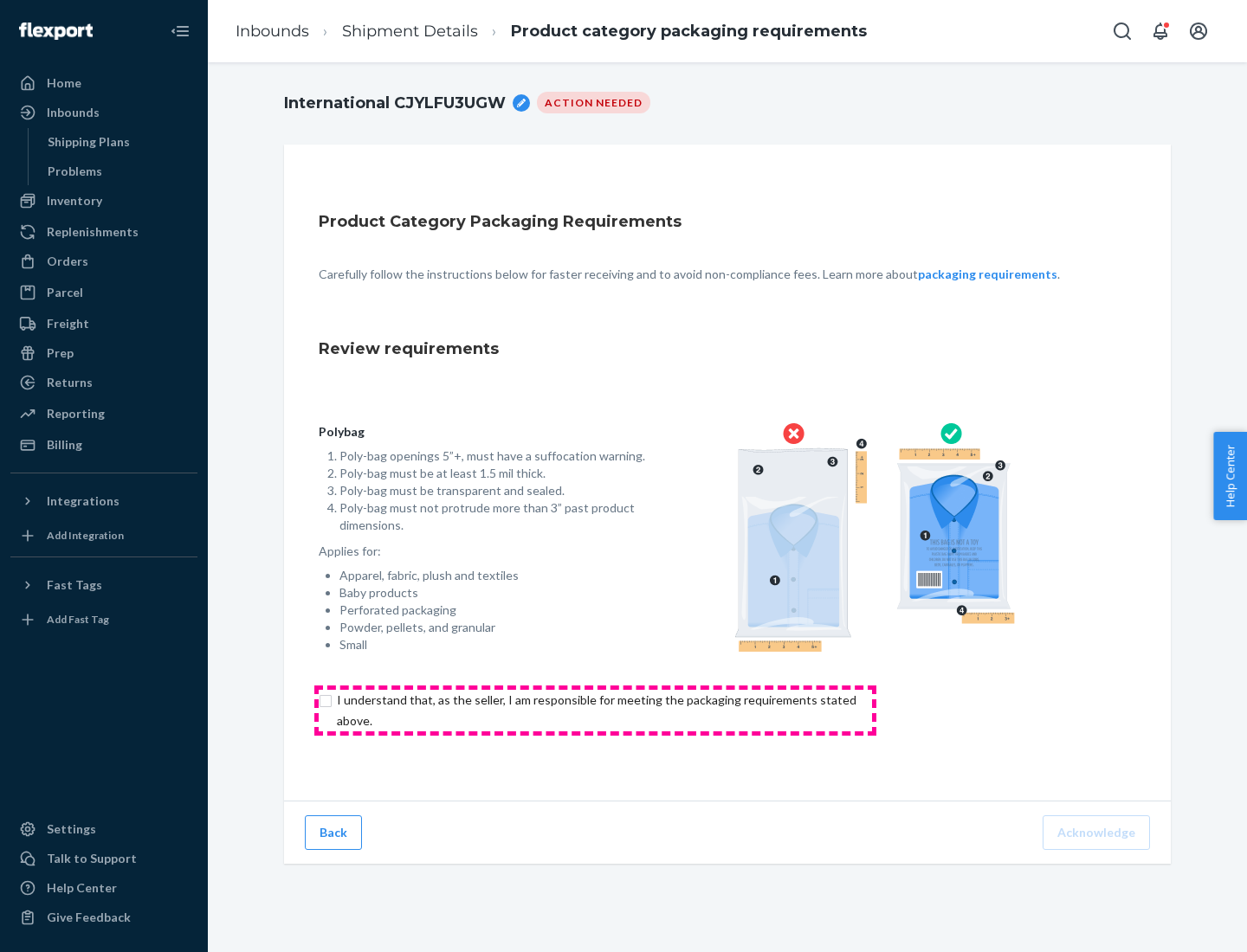
click at [595, 710] on input "checkbox" at bounding box center [606, 710] width 576 height 42
checkbox input "true"
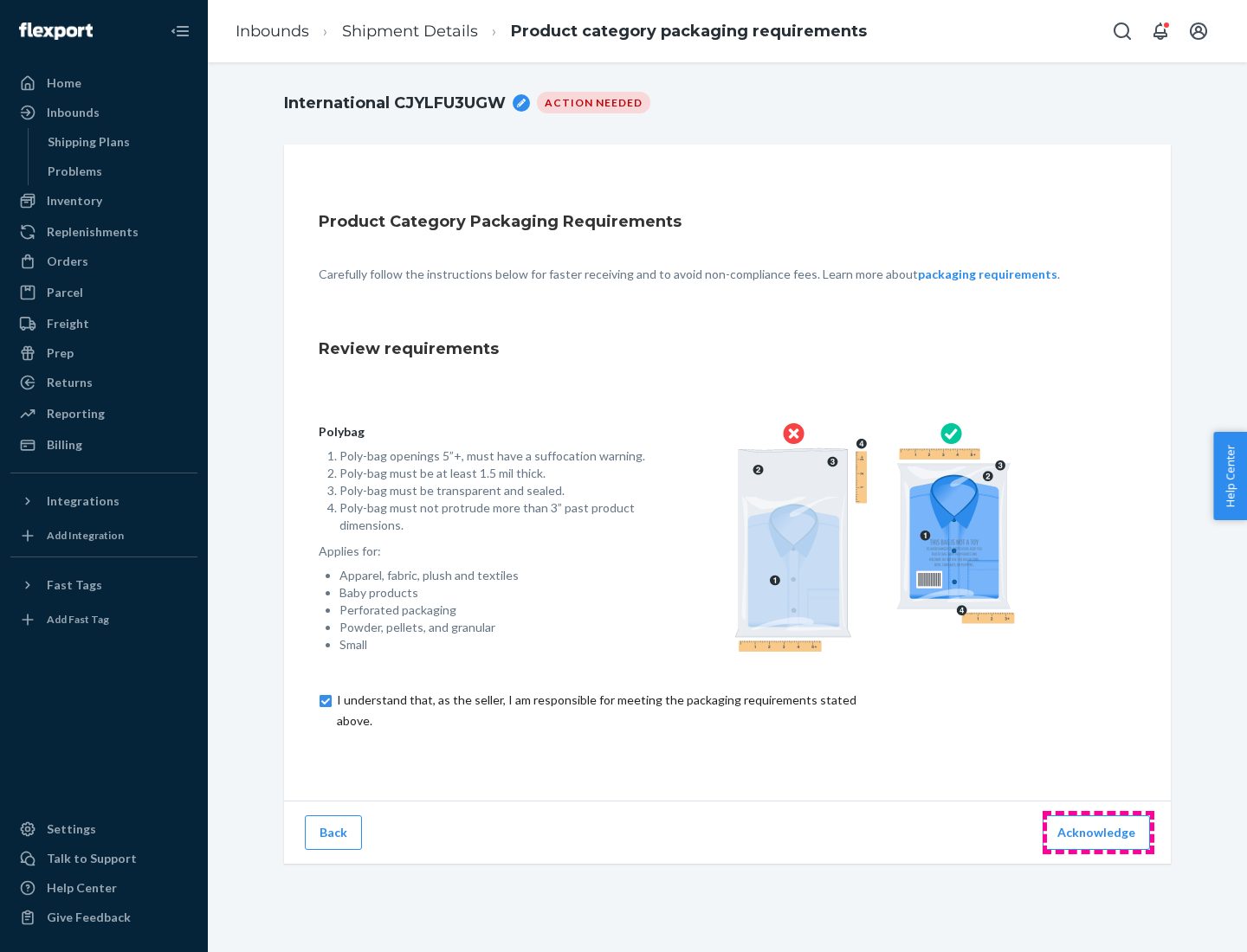
click at [1098, 832] on button "Acknowledge" at bounding box center [1095, 833] width 107 height 35
